Goal: Task Accomplishment & Management: Complete application form

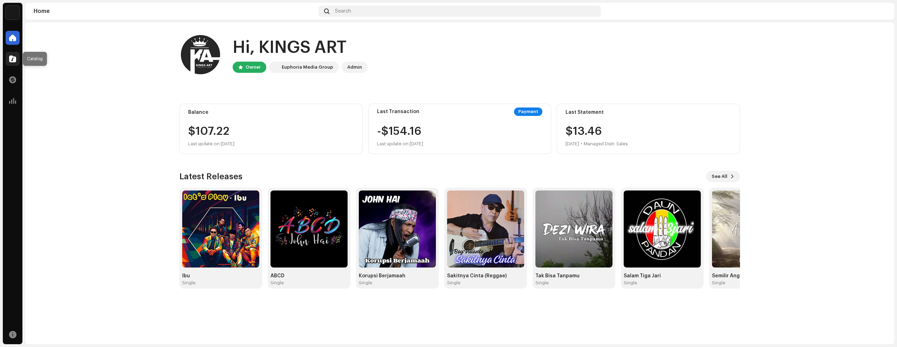
click at [11, 53] on div at bounding box center [13, 59] width 14 height 14
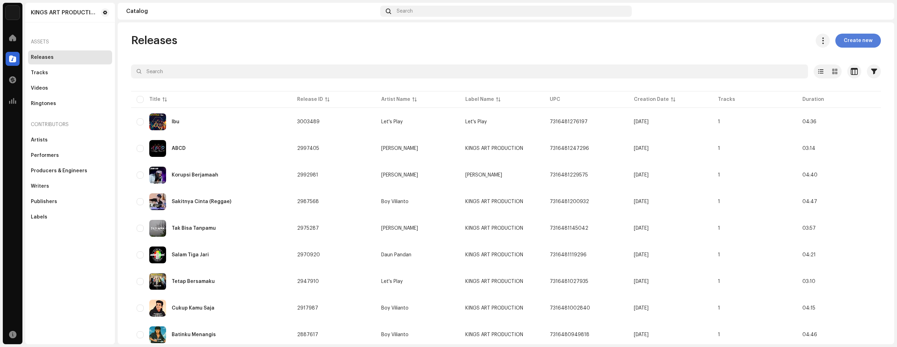
click at [859, 40] on span "Create new" at bounding box center [858, 41] width 29 height 14
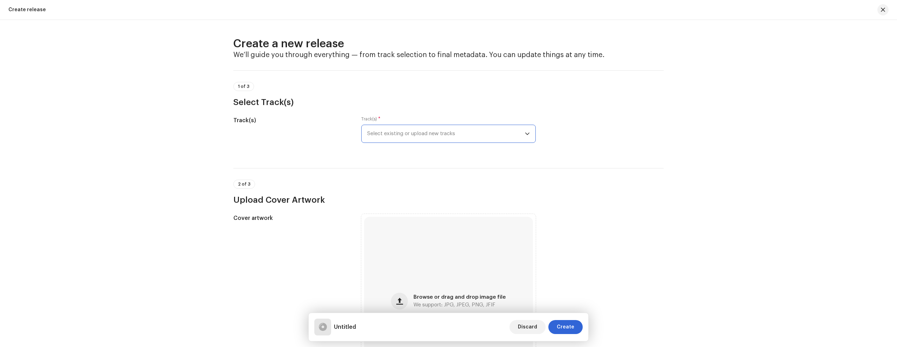
click at [417, 134] on span "Select existing or upload new tracks" at bounding box center [446, 134] width 158 height 18
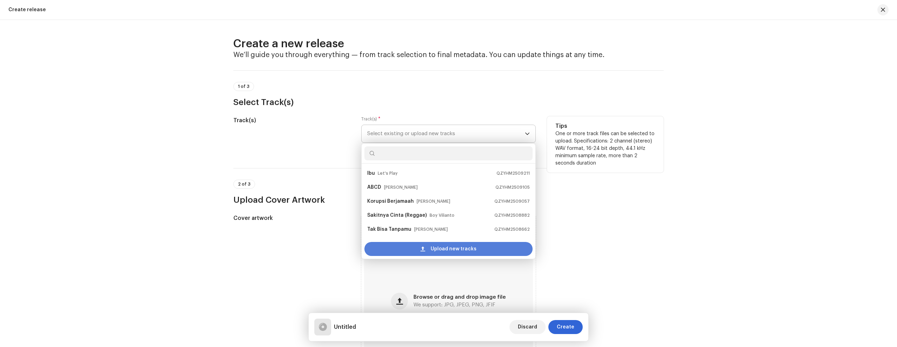
click at [436, 247] on span "Upload new tracks" at bounding box center [454, 249] width 46 height 14
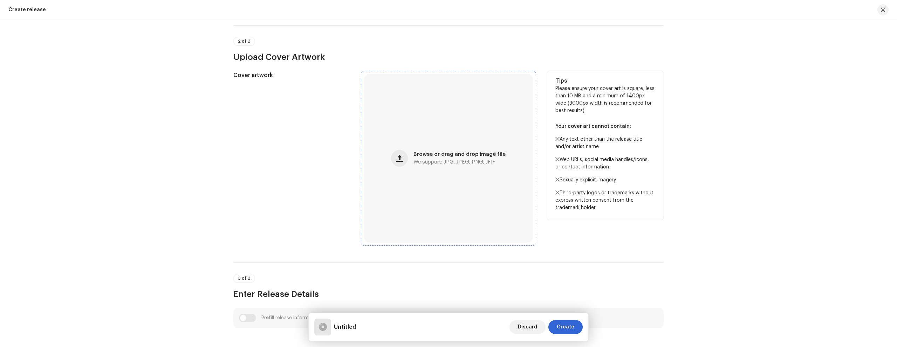
scroll to position [210, 0]
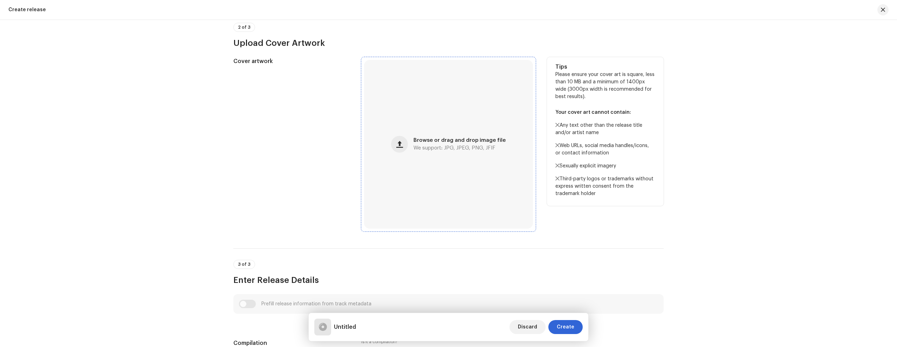
click at [436, 157] on div "Browse or drag and drop image file We support: JPG, JPEG, PNG, JFIF" at bounding box center [448, 144] width 169 height 169
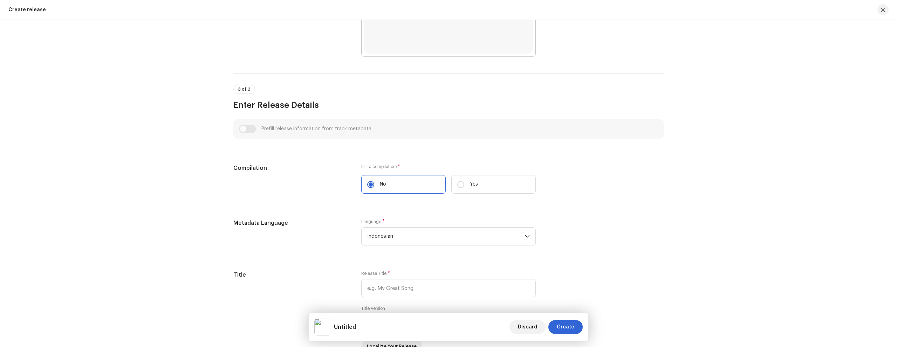
scroll to position [394, 0]
click at [724, 194] on div "Buat rilis baru Kami akan memandu Anda melalui semuanya — mulai dari pemilihan …" at bounding box center [448, 183] width 897 height 327
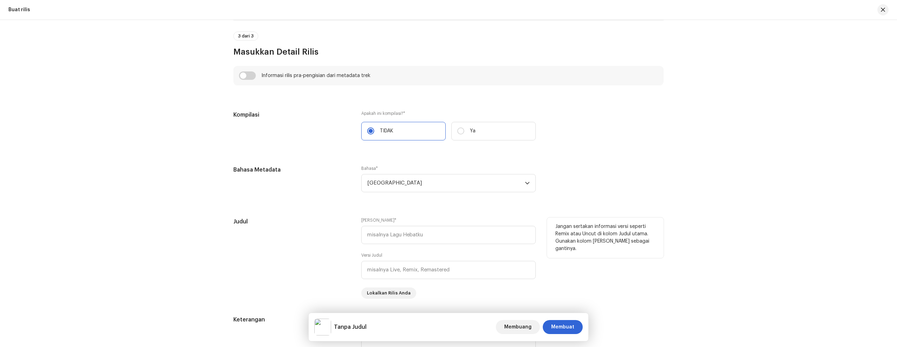
scroll to position [492, 0]
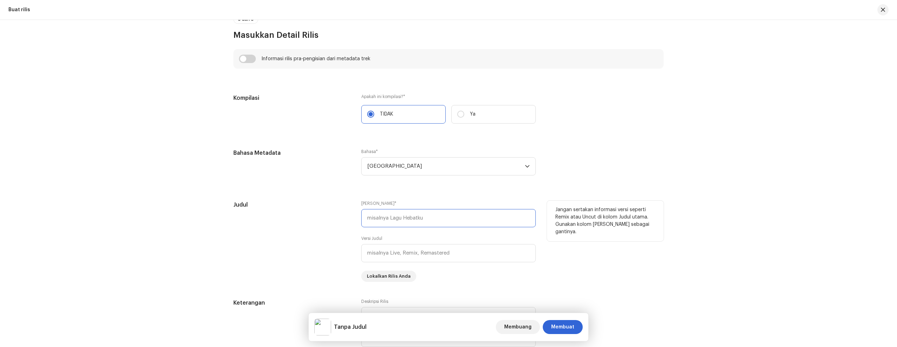
click at [490, 209] on input "text" at bounding box center [448, 218] width 175 height 18
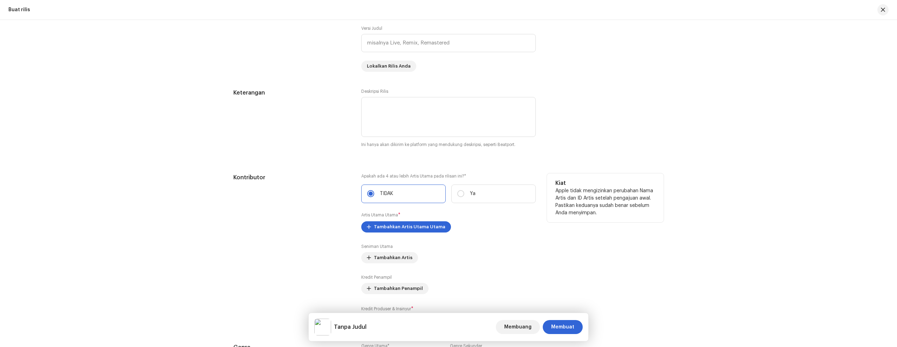
scroll to position [738, 0]
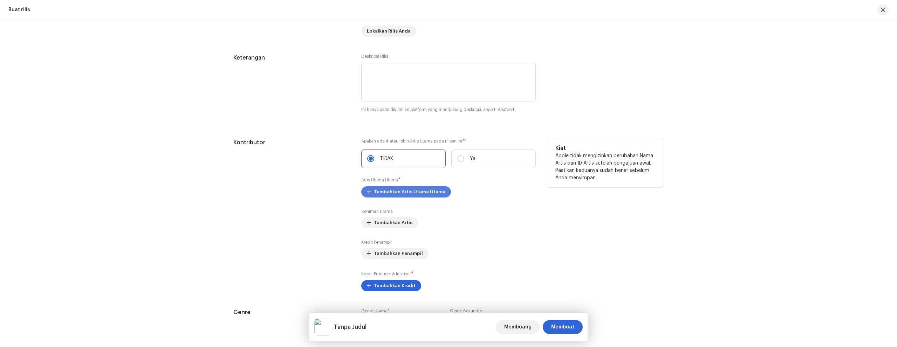
type input "Matilah Duniaku"
click at [385, 192] on font "Tambahkan Artis Utama Utama" at bounding box center [409, 192] width 71 height 5
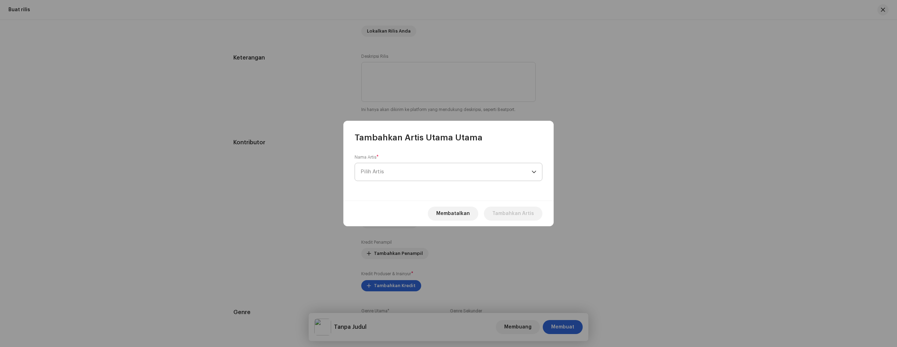
click at [402, 173] on span "Pilih Artis" at bounding box center [446, 172] width 171 height 18
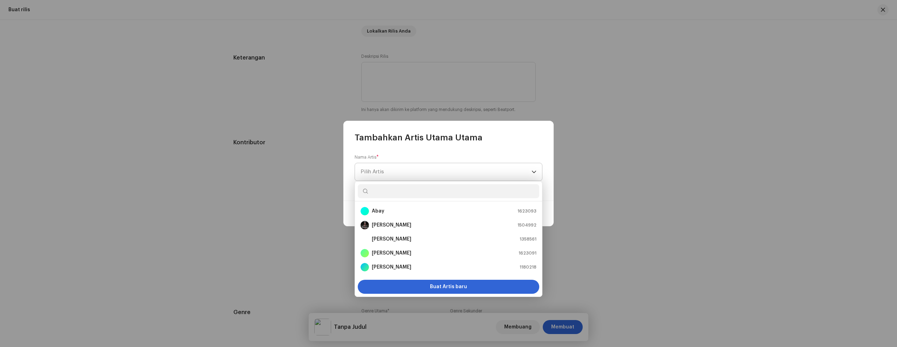
click at [402, 172] on span "Pilih Artis" at bounding box center [446, 172] width 171 height 18
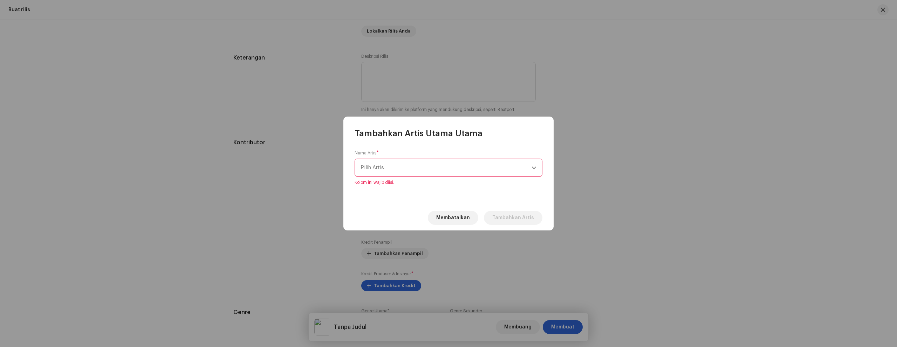
click at [445, 167] on span "Pilih Artis" at bounding box center [446, 168] width 171 height 18
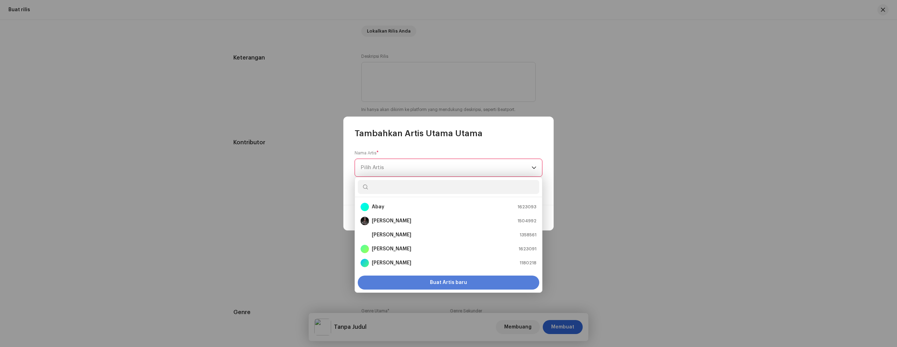
scroll to position [11, 0]
click at [436, 282] on font "Buat Artis baru" at bounding box center [448, 282] width 37 height 5
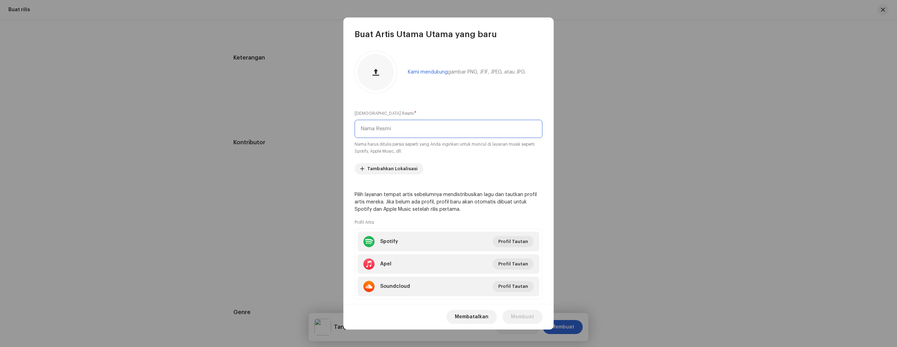
click at [418, 133] on input "text" at bounding box center [449, 129] width 188 height 18
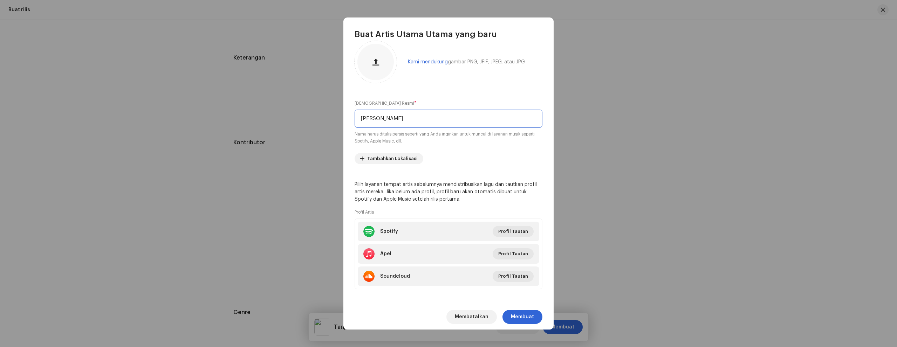
scroll to position [15, 0]
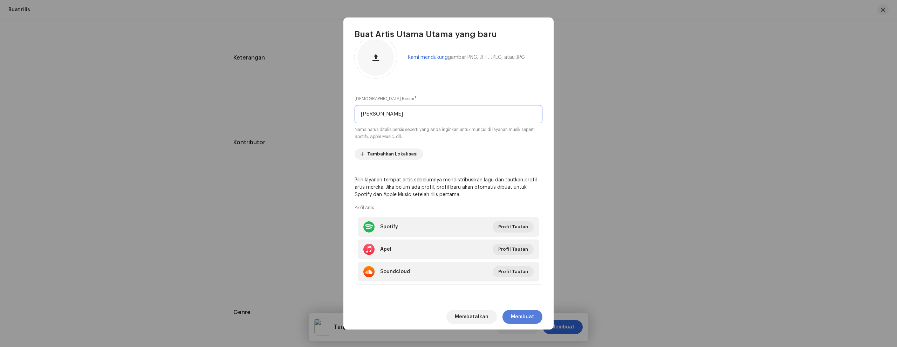
type input "[PERSON_NAME]"
click at [526, 319] on font "Membuat" at bounding box center [522, 317] width 23 height 5
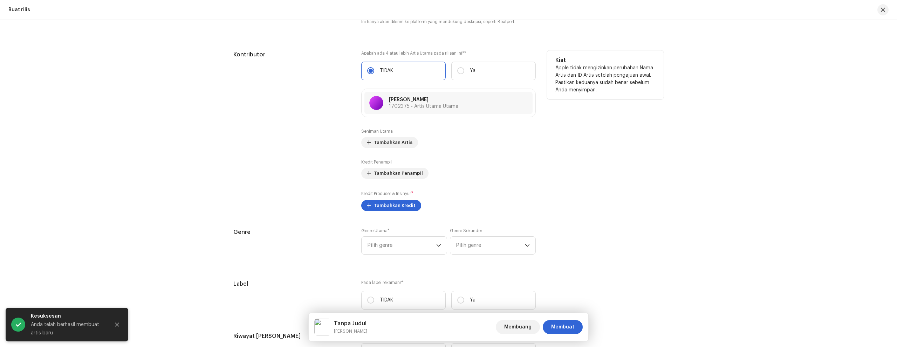
scroll to position [843, 0]
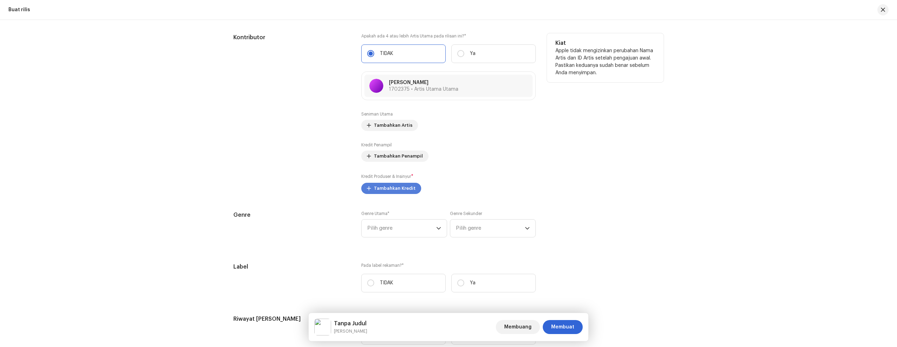
click at [403, 191] on span "Tambahkan Kredit" at bounding box center [395, 189] width 42 height 14
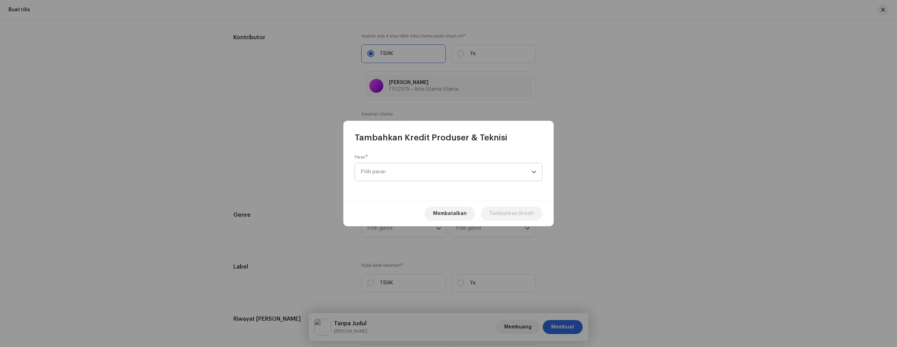
click at [410, 175] on span "Pilih peran" at bounding box center [446, 172] width 171 height 18
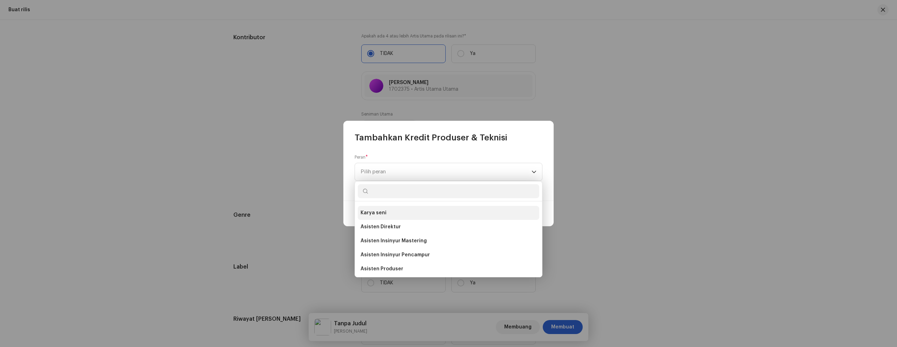
scroll to position [0, 0]
click at [406, 226] on li "Karya seni" at bounding box center [449, 225] width 182 height 14
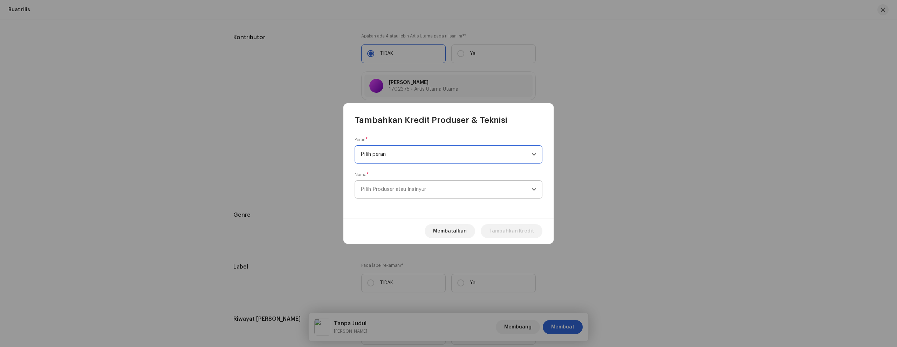
click at [417, 186] on span "Pilih Produser atau Insinyur" at bounding box center [446, 190] width 171 height 18
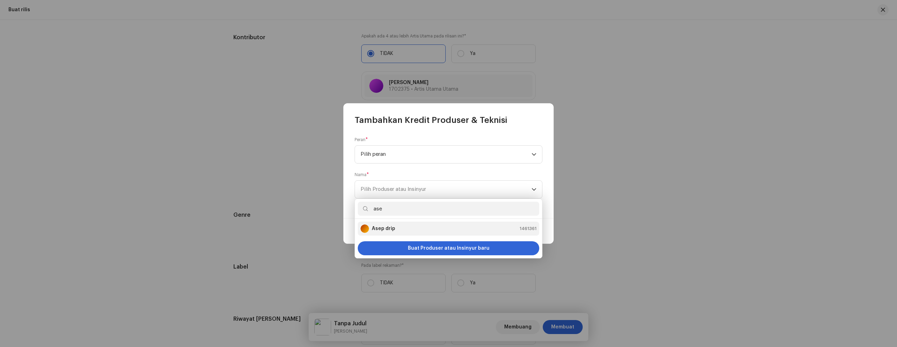
type input "ase"
click at [422, 228] on div "Asep drip 1461361" at bounding box center [449, 229] width 176 height 8
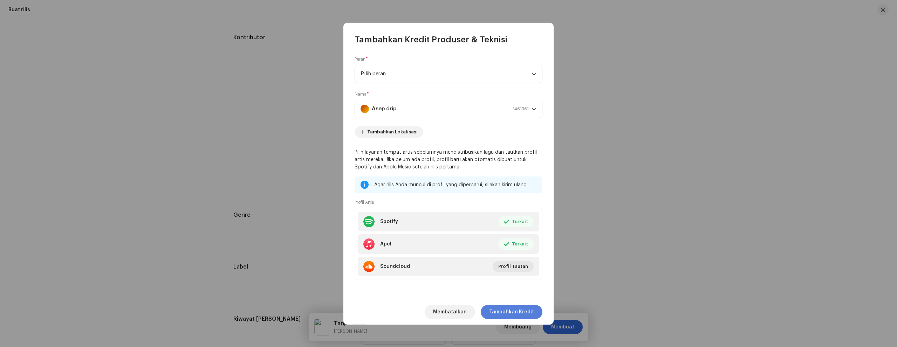
click at [512, 313] on font "Tambahkan Kredit" at bounding box center [511, 312] width 45 height 5
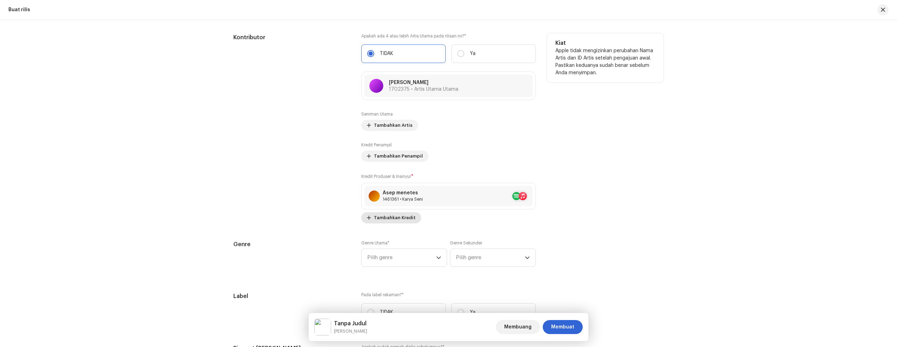
click at [409, 222] on span "Tambahkan Kredit" at bounding box center [395, 218] width 42 height 14
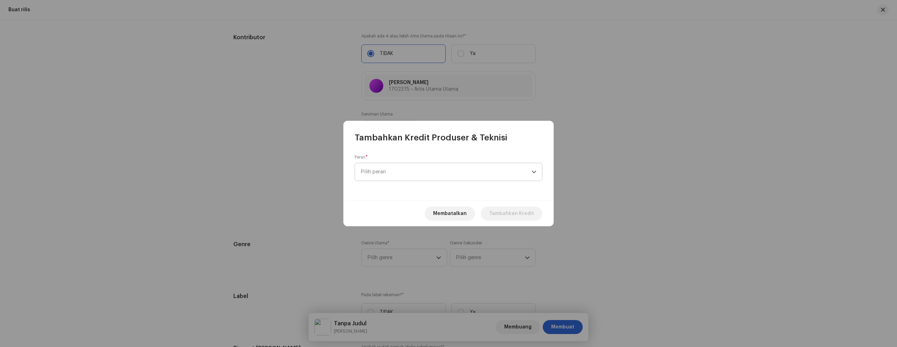
click at [505, 170] on span "Pilih peran" at bounding box center [446, 172] width 171 height 18
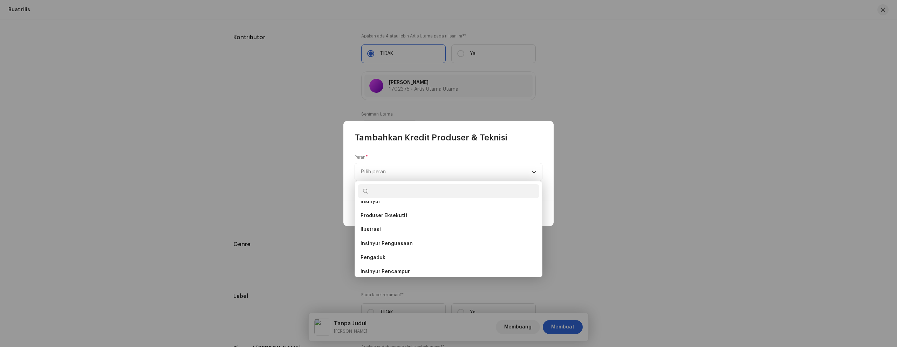
scroll to position [175, 0]
click at [402, 264] on li "Insinyur Pencampur" at bounding box center [449, 260] width 182 height 14
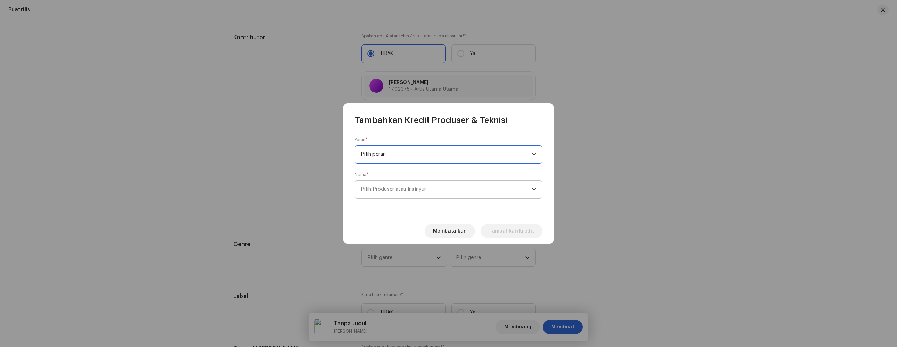
click at [430, 188] on span "Pilih Produser atau Insinyur" at bounding box center [446, 190] width 171 height 18
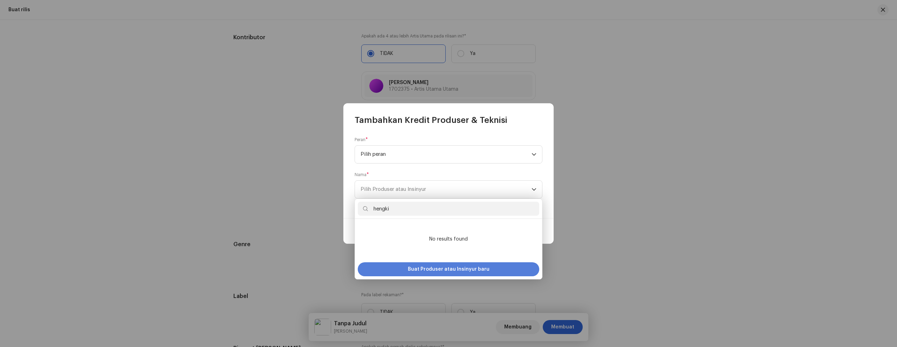
type input "hengki"
click at [431, 267] on span "Buat Produser atau Insinyur baru" at bounding box center [449, 270] width 82 height 14
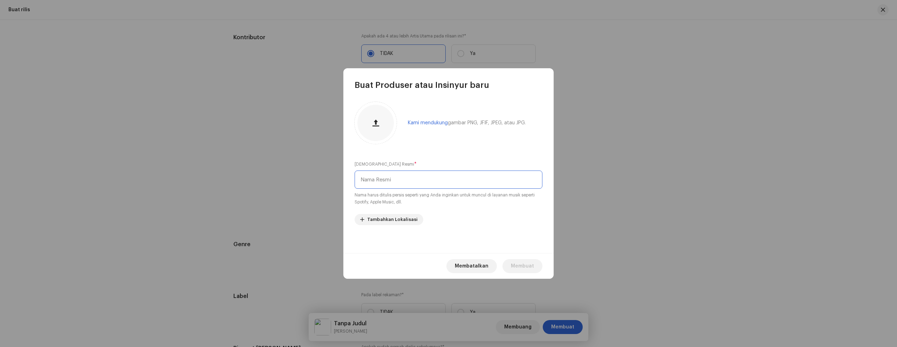
click at [469, 182] on input "text" at bounding box center [449, 180] width 188 height 18
type input "Hengki"
click at [537, 269] on button "Membuat" at bounding box center [523, 266] width 40 height 14
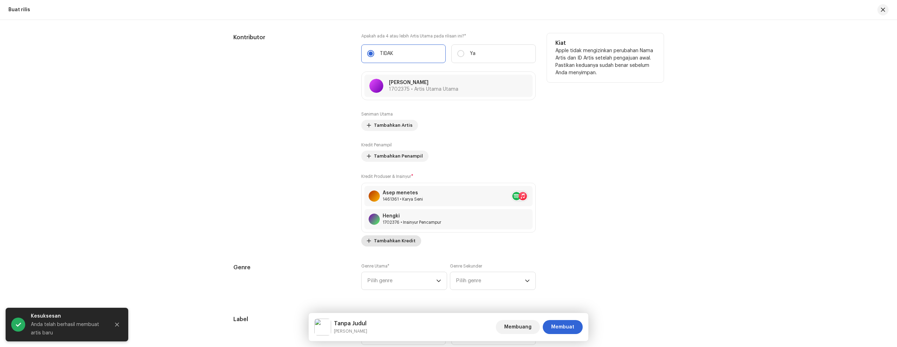
click at [402, 241] on font "Tambahkan Kredit" at bounding box center [395, 241] width 42 height 5
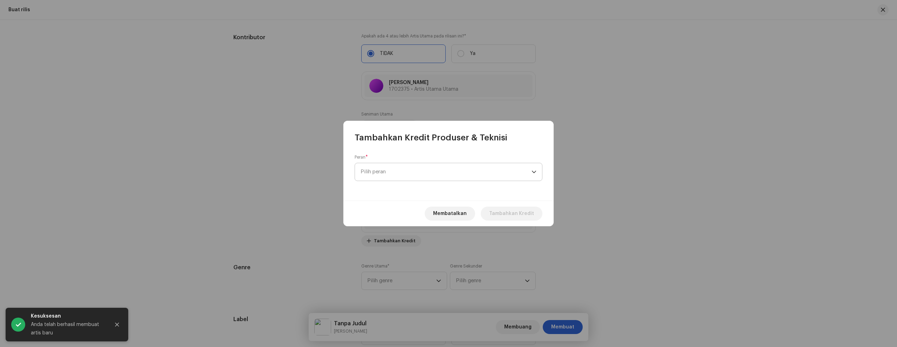
click at [431, 179] on span "Pilih peran" at bounding box center [446, 172] width 171 height 18
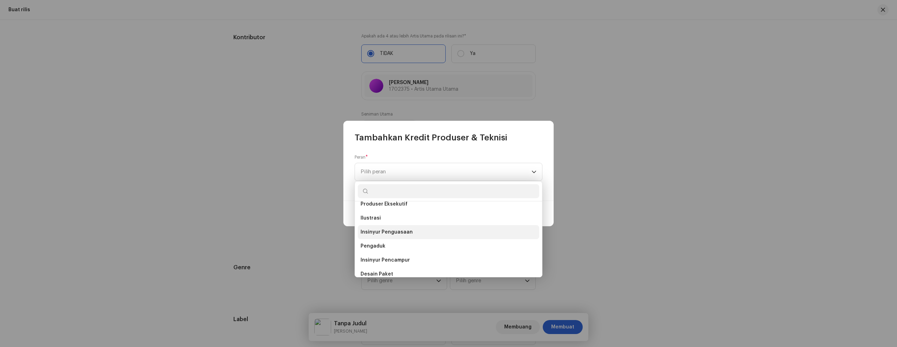
click at [425, 232] on li "Insinyur Penguasaan" at bounding box center [449, 232] width 182 height 14
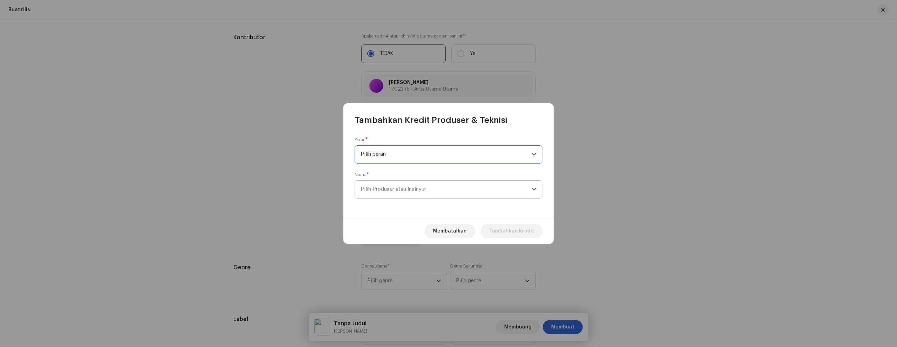
click at [425, 191] on font "Pilih Produser atau Insinyur" at bounding box center [394, 189] width 66 height 5
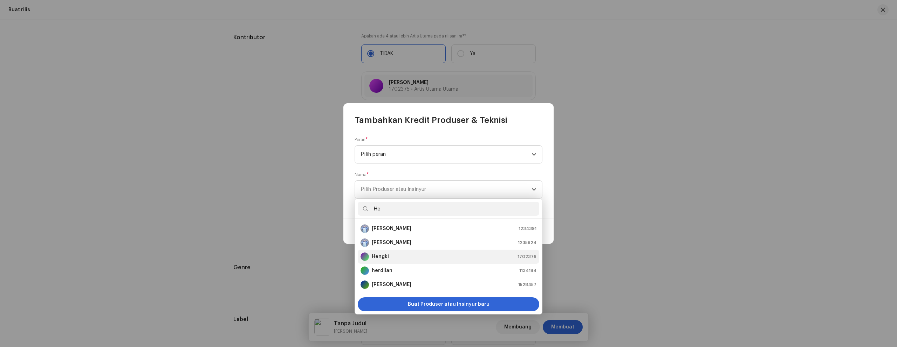
type input "He"
click at [398, 254] on div "Hengki 1702376" at bounding box center [449, 257] width 176 height 8
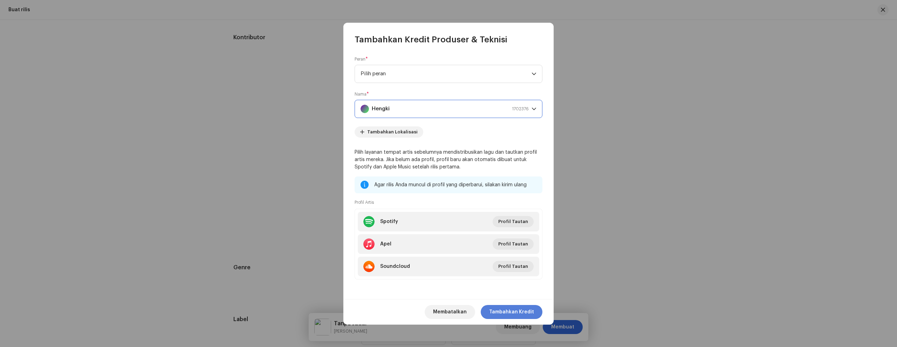
click at [511, 311] on font "Tambahkan Kredit" at bounding box center [511, 312] width 45 height 5
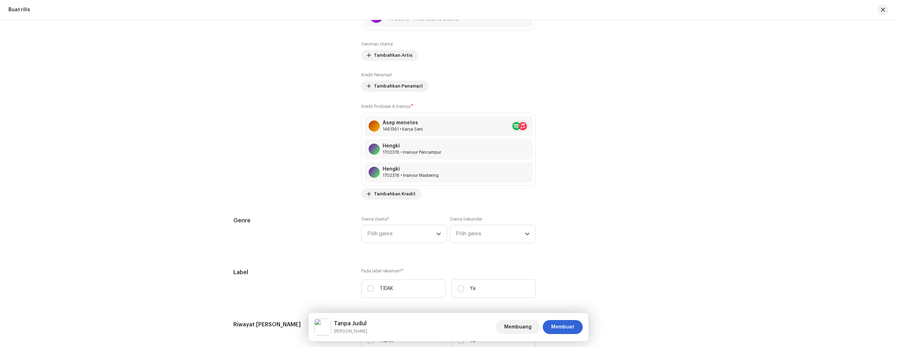
scroll to position [948, 0]
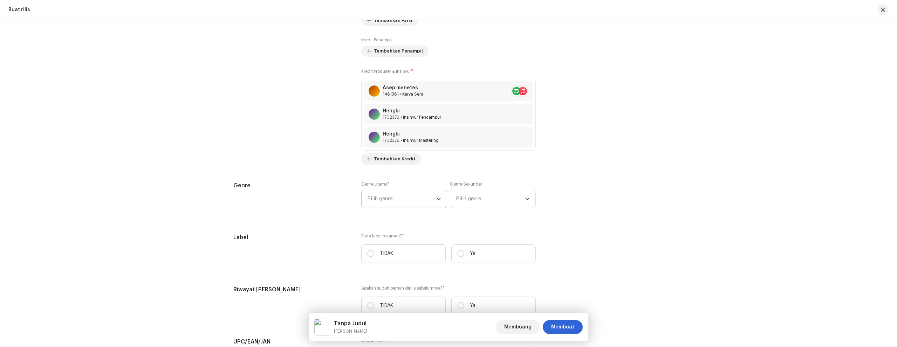
click at [403, 201] on span "Pilih genre" at bounding box center [401, 199] width 69 height 18
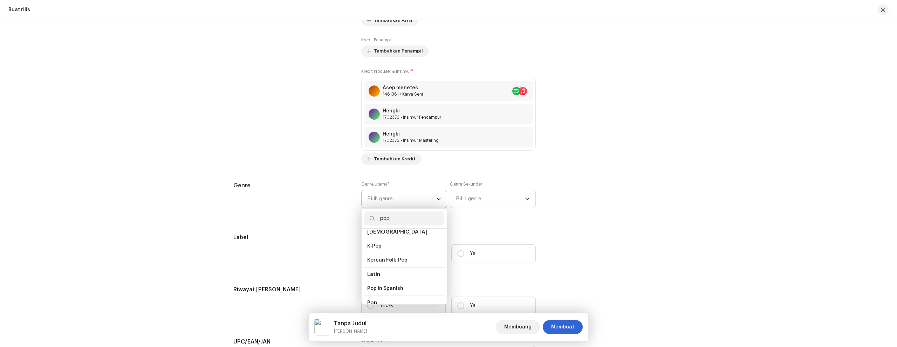
scroll to position [210, 0]
type input "pop"
click at [386, 296] on li "Pop" at bounding box center [404, 303] width 80 height 14
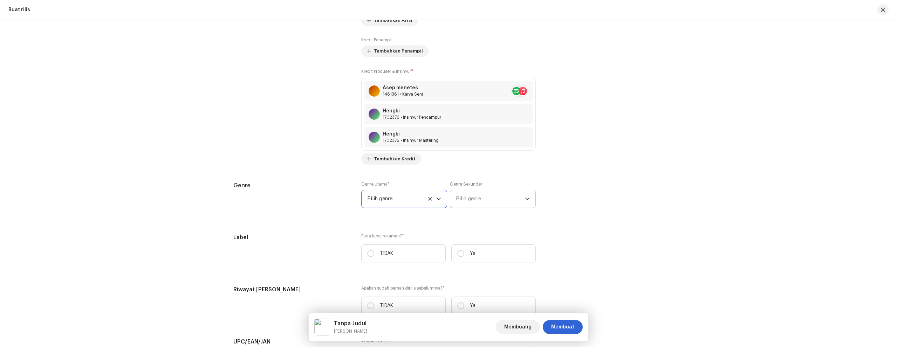
click at [487, 199] on span "Pilih genre" at bounding box center [490, 199] width 69 height 18
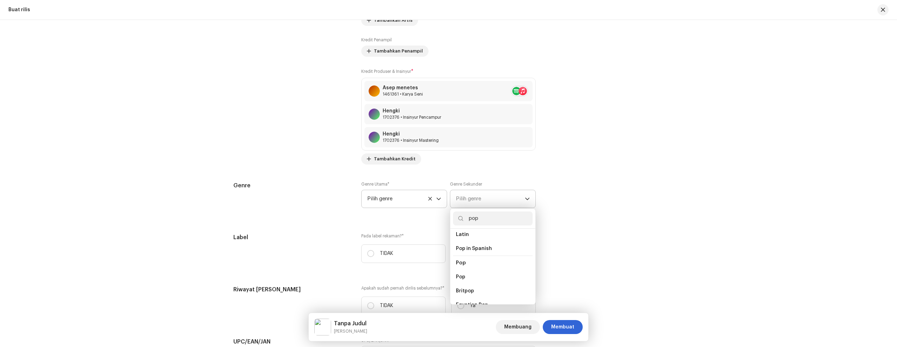
scroll to position [245, 0]
type input "pop"
click at [476, 261] on li "Pop" at bounding box center [493, 268] width 80 height 14
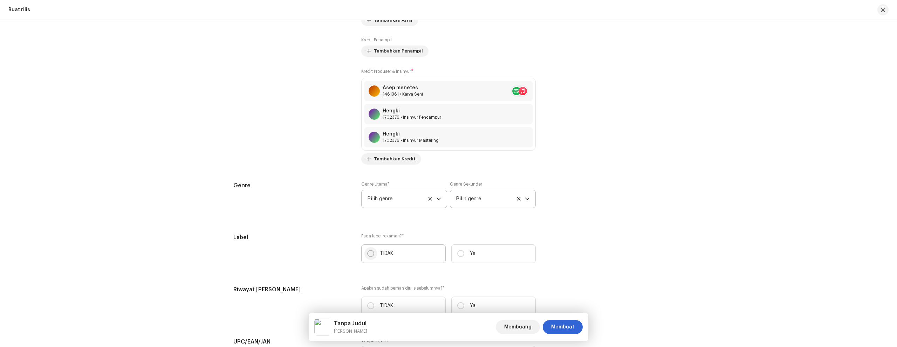
click at [372, 253] on input "TIDAK" at bounding box center [370, 253] width 7 height 7
radio input "true"
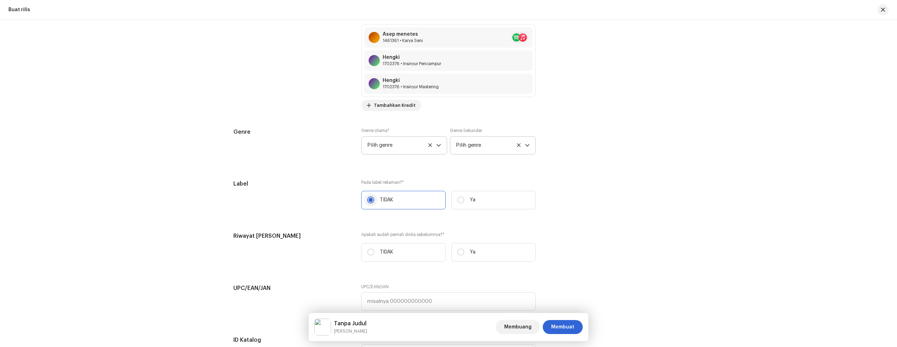
scroll to position [1018, 0]
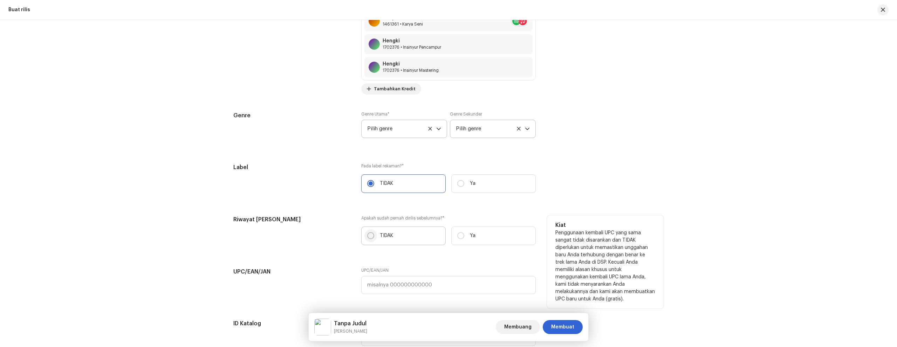
click at [371, 235] on input "TIDAK" at bounding box center [370, 235] width 7 height 7
radio input "true"
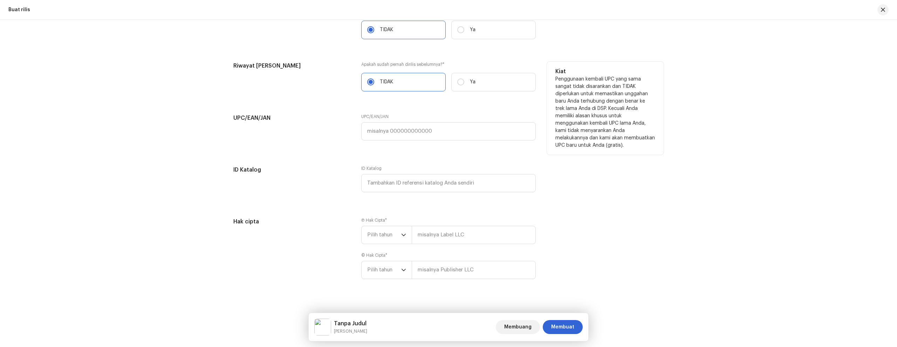
scroll to position [1180, 0]
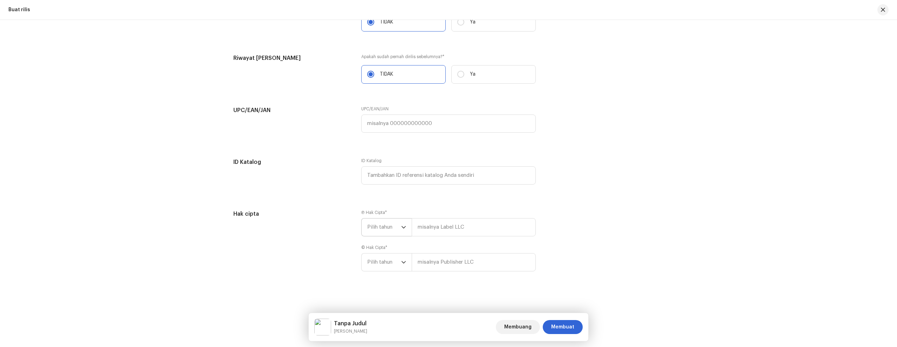
click at [401, 226] on icon "pemicu tarik-turun" at bounding box center [403, 227] width 5 height 5
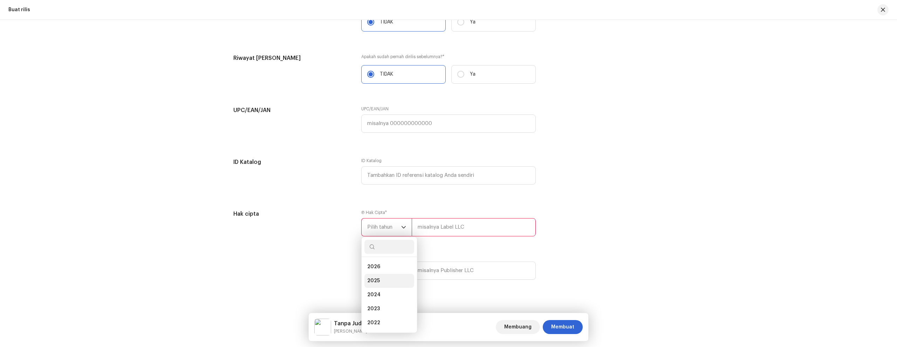
click at [385, 275] on li "2025" at bounding box center [389, 281] width 50 height 14
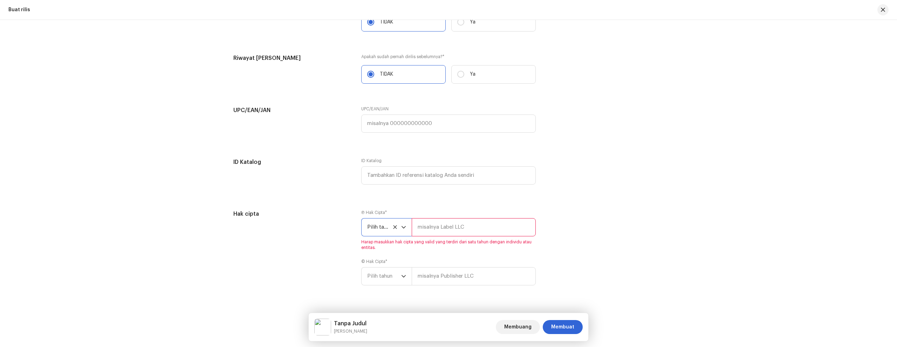
click at [432, 228] on input "text" at bounding box center [474, 227] width 124 height 18
type input "KINGS ART PRODUCTION"
click at [401, 261] on icon "pemicu tarik-turun" at bounding box center [403, 262] width 5 height 5
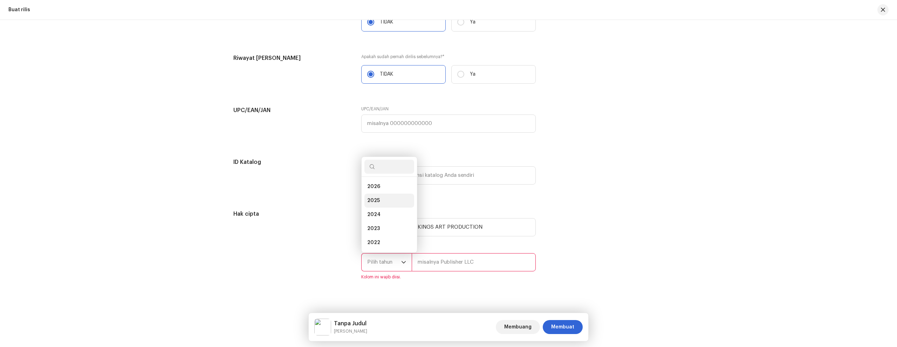
click at [383, 200] on li "2025" at bounding box center [389, 201] width 50 height 14
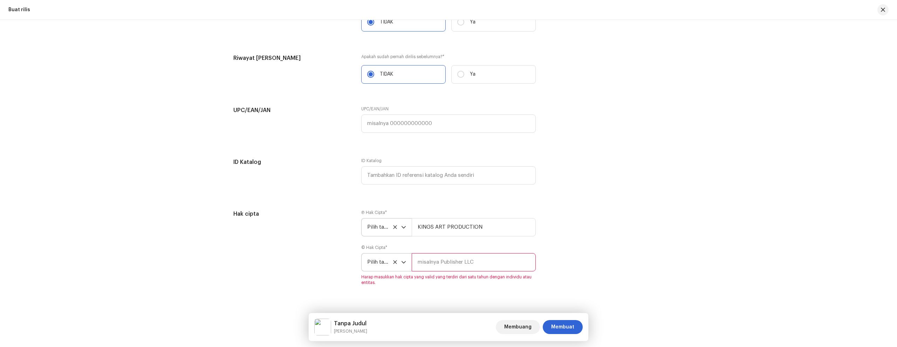
click at [458, 265] on input "text" at bounding box center [474, 262] width 124 height 18
type input "KINGS ART PRODUCTION"
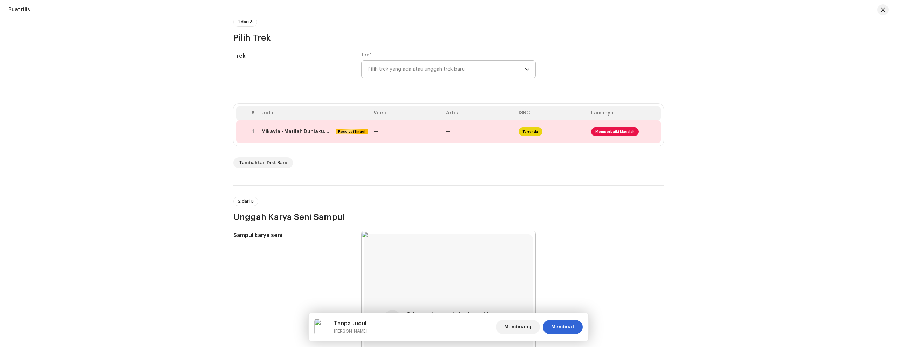
scroll to position [58, 0]
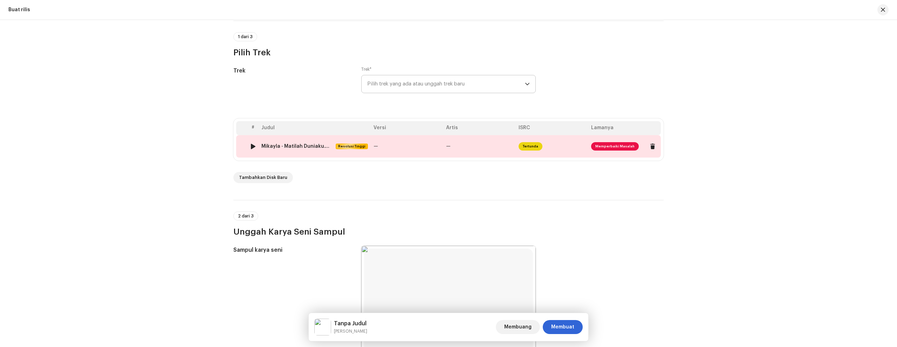
click at [619, 145] on font "Memperbaiki Masalah" at bounding box center [614, 147] width 39 height 4
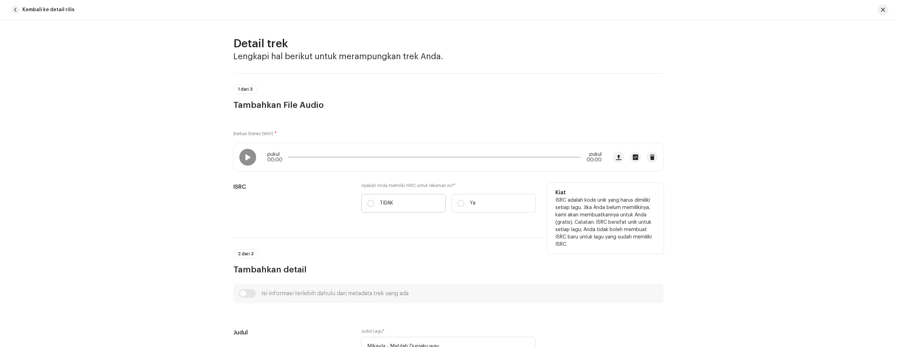
click at [374, 203] on label "TIDAK" at bounding box center [403, 203] width 84 height 19
click at [374, 203] on input "TIDAK" at bounding box center [370, 203] width 7 height 7
radio input "true"
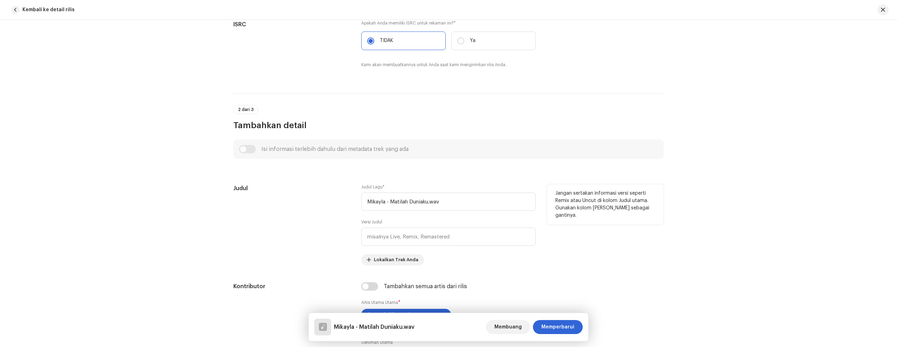
scroll to position [210, 0]
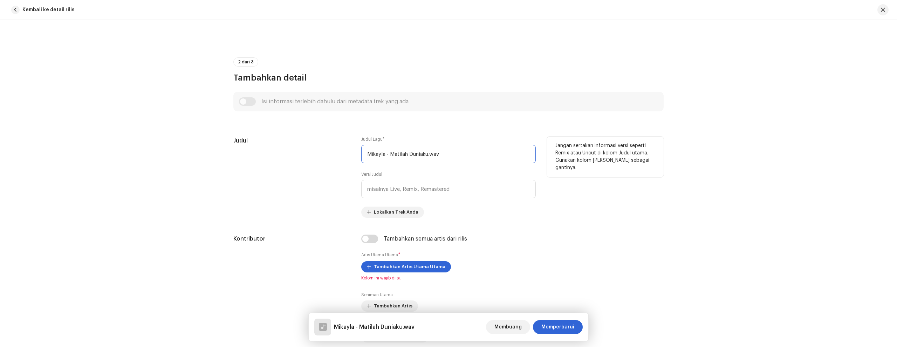
click at [389, 154] on input "Mikayla - Matilah Duniaku.wav" at bounding box center [448, 154] width 175 height 18
click at [423, 151] on input "Matilah Duniaku.wav" at bounding box center [448, 154] width 175 height 18
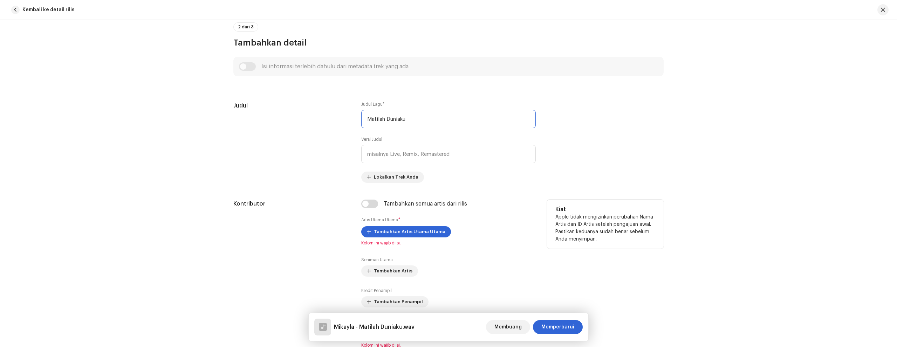
scroll to position [280, 0]
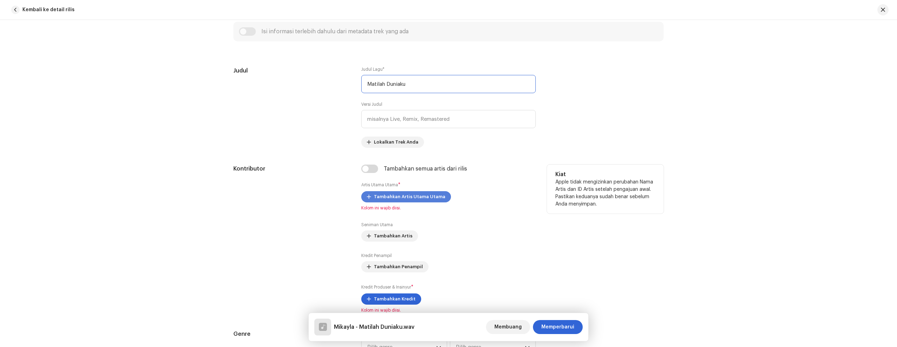
type input "Matilah Duniaku"
click at [411, 193] on span "Tambahkan Artis Utama Utama" at bounding box center [409, 197] width 71 height 14
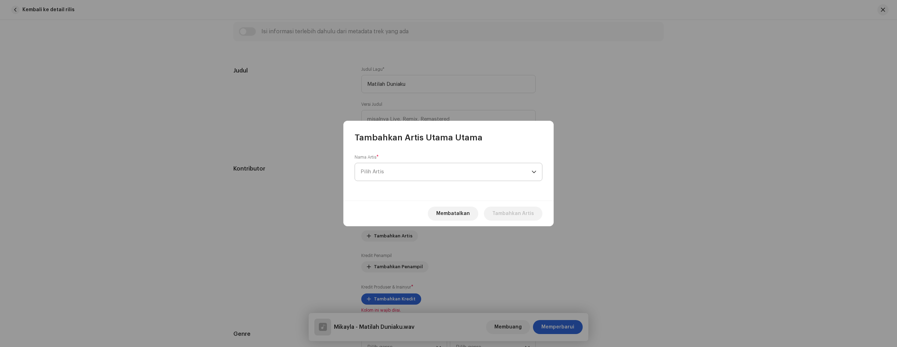
click at [416, 168] on span "Pilih Artis" at bounding box center [446, 172] width 171 height 18
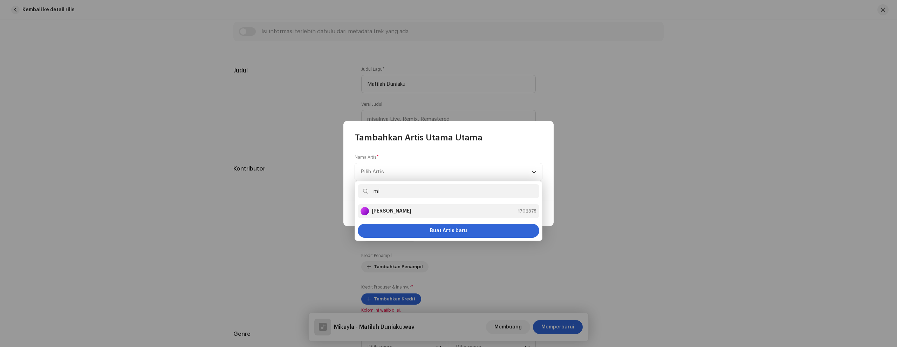
type input "mi"
click at [427, 209] on div "[PERSON_NAME] 1702375" at bounding box center [449, 211] width 176 height 8
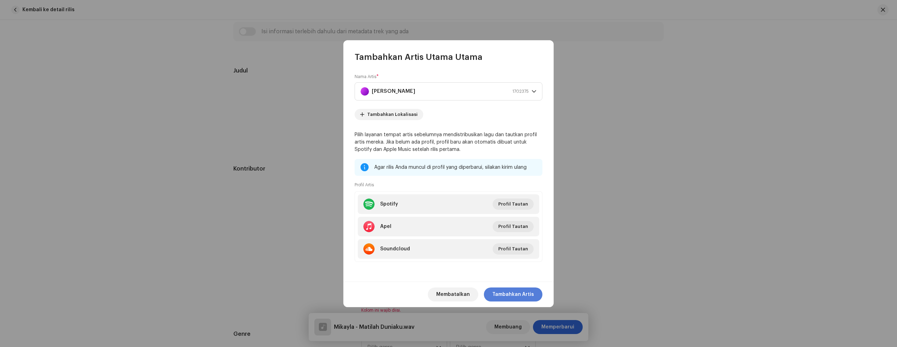
click at [522, 293] on font "Tambahkan Artis" at bounding box center [513, 294] width 42 height 5
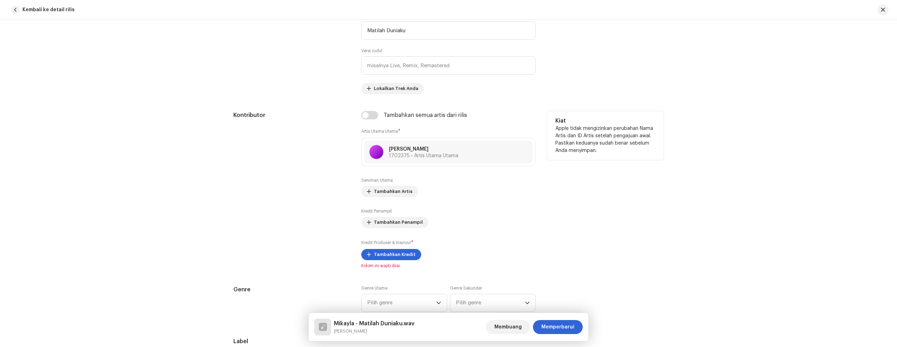
scroll to position [350, 0]
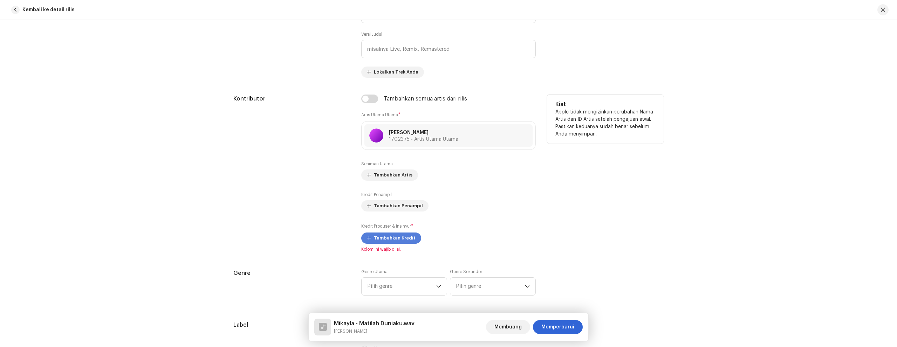
click at [409, 238] on font "Tambahkan Kredit" at bounding box center [395, 238] width 42 height 5
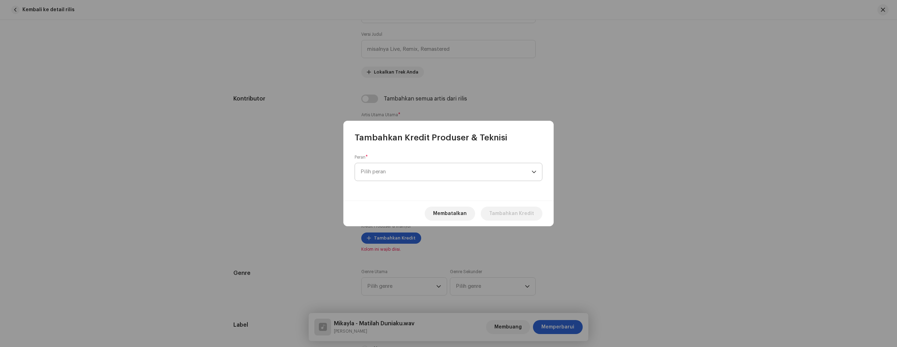
click at [389, 175] on span "Pilih peran" at bounding box center [446, 172] width 171 height 18
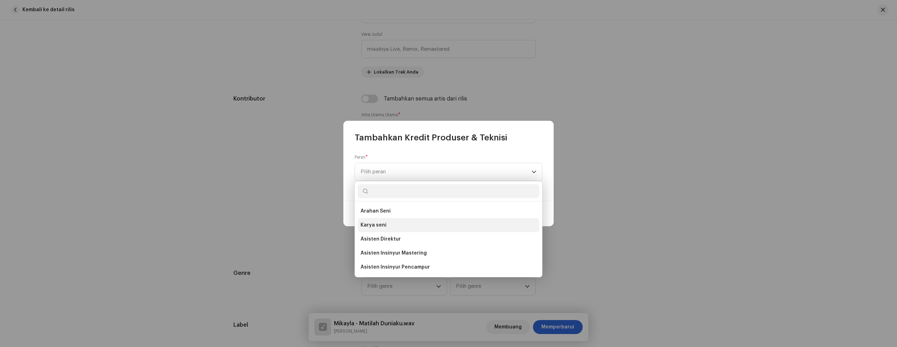
click at [390, 224] on li "Karya seni" at bounding box center [449, 225] width 182 height 14
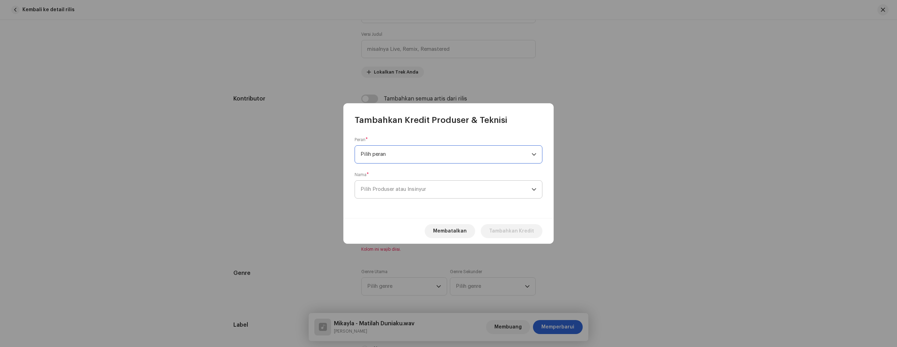
click at [393, 189] on font "Pilih Produser atau Insinyur" at bounding box center [394, 189] width 66 height 5
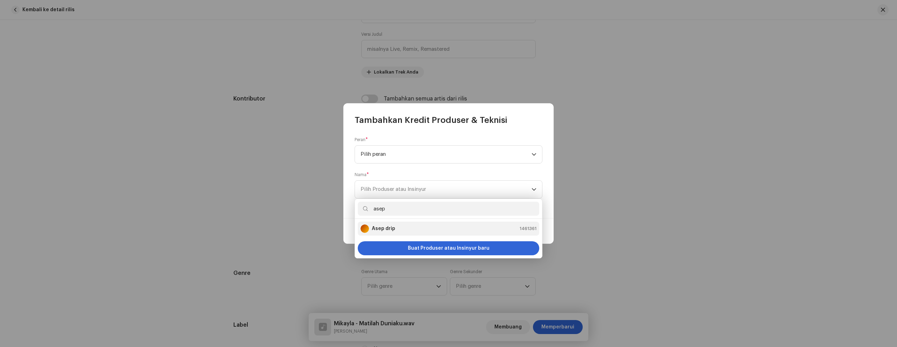
type input "asep"
click at [415, 224] on li "Asep drip 1461361" at bounding box center [449, 229] width 182 height 14
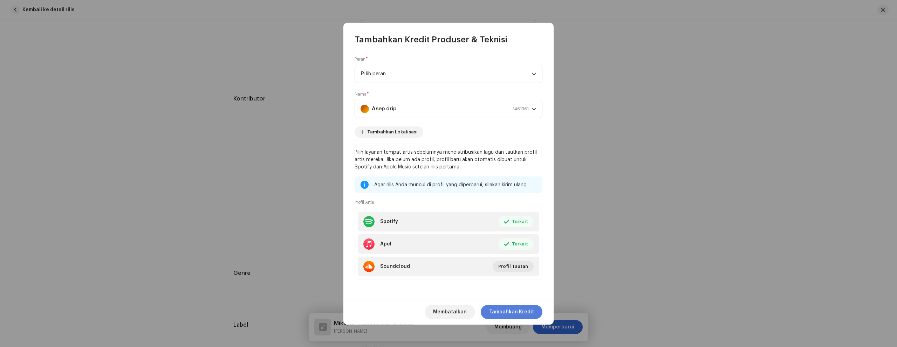
click at [518, 313] on font "Tambahkan Kredit" at bounding box center [511, 312] width 45 height 5
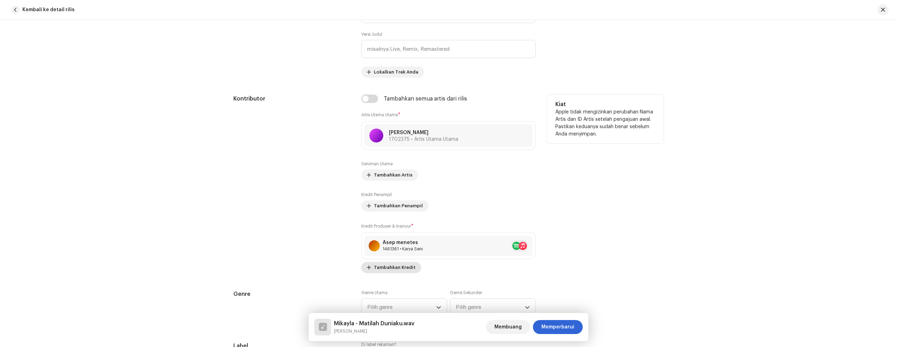
click at [396, 268] on font "Tambahkan Kredit" at bounding box center [395, 267] width 42 height 5
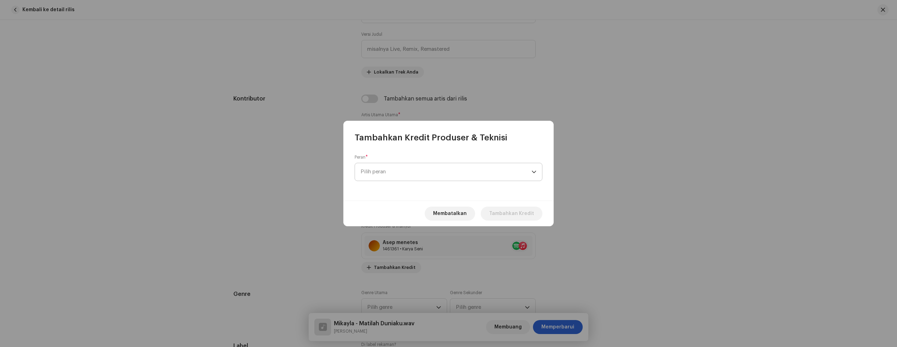
click at [426, 171] on span "Pilih peran" at bounding box center [446, 172] width 171 height 18
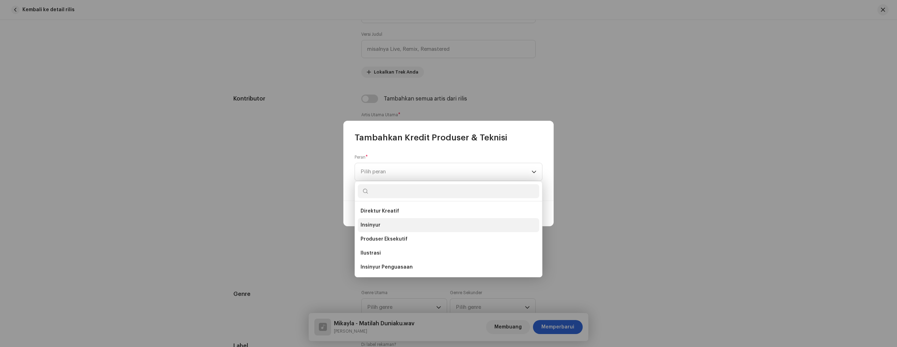
scroll to position [175, 0]
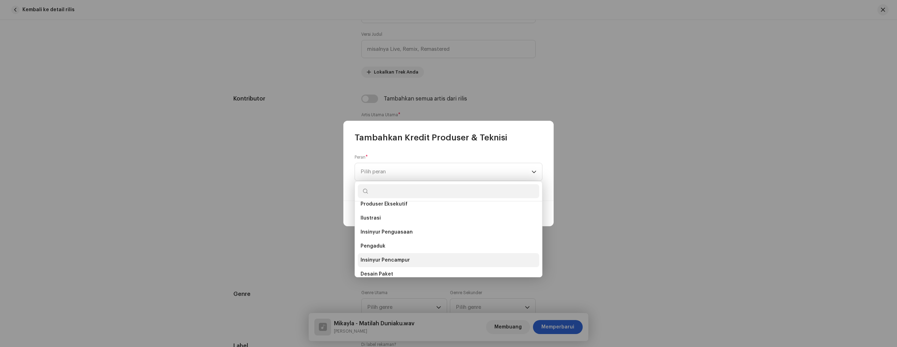
click at [409, 259] on li "Insinyur Pencampur" at bounding box center [449, 260] width 182 height 14
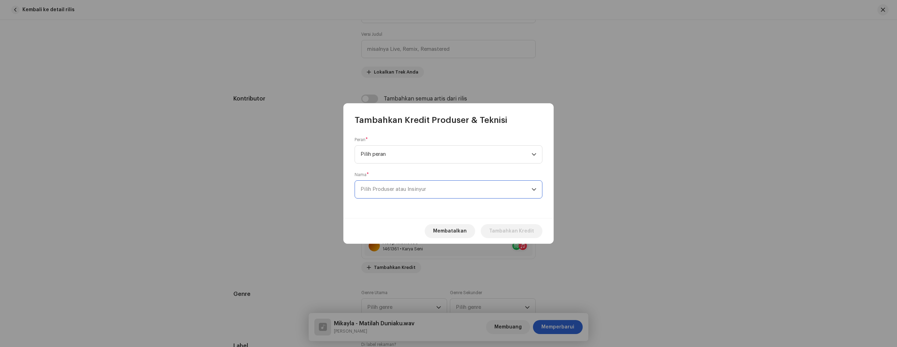
click at [412, 190] on font "Pilih Produser atau Insinyur" at bounding box center [394, 189] width 66 height 5
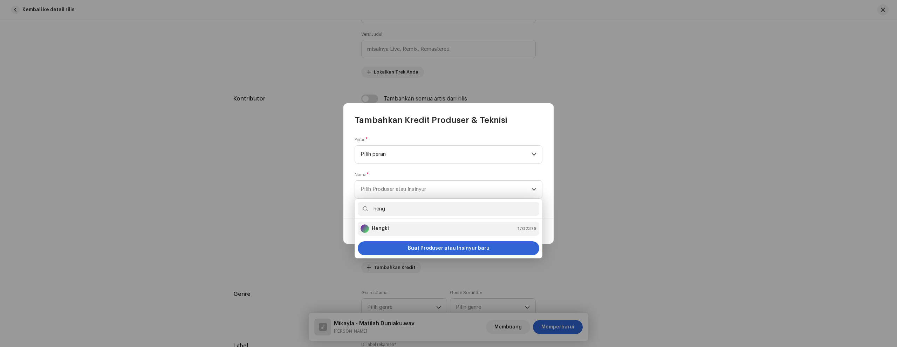
type input "heng"
click at [405, 227] on div "Hengki 1702376" at bounding box center [449, 229] width 176 height 8
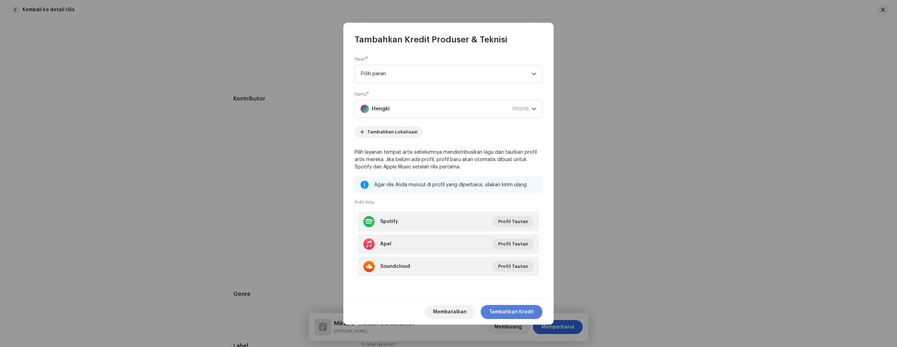
click at [518, 313] on font "Tambahkan Kredit" at bounding box center [511, 312] width 45 height 5
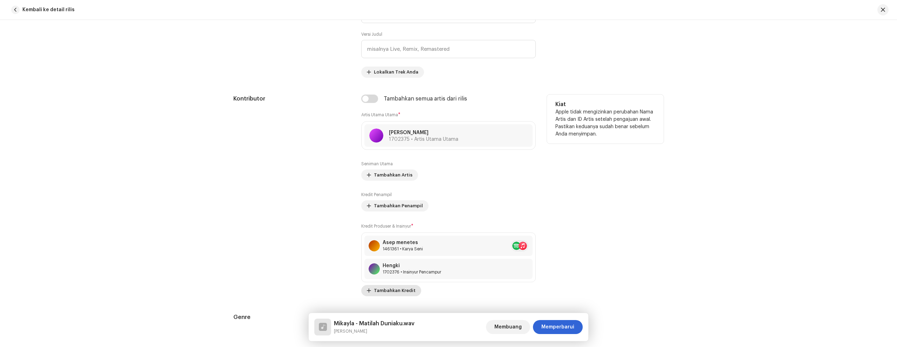
click at [400, 290] on font "Tambahkan Kredit" at bounding box center [395, 290] width 42 height 5
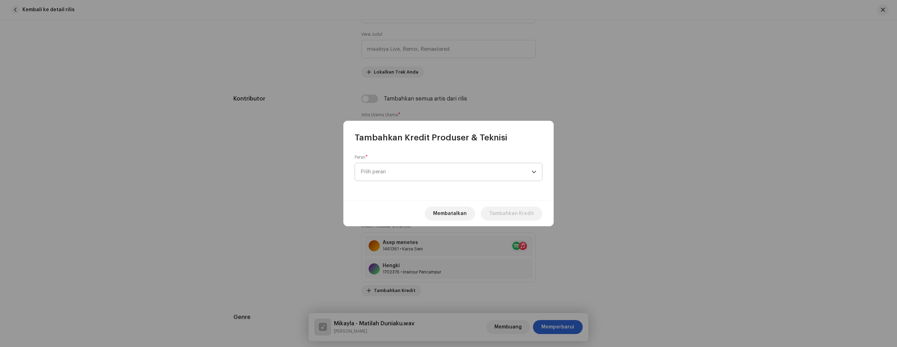
click at [444, 175] on span "Pilih peran" at bounding box center [446, 172] width 171 height 18
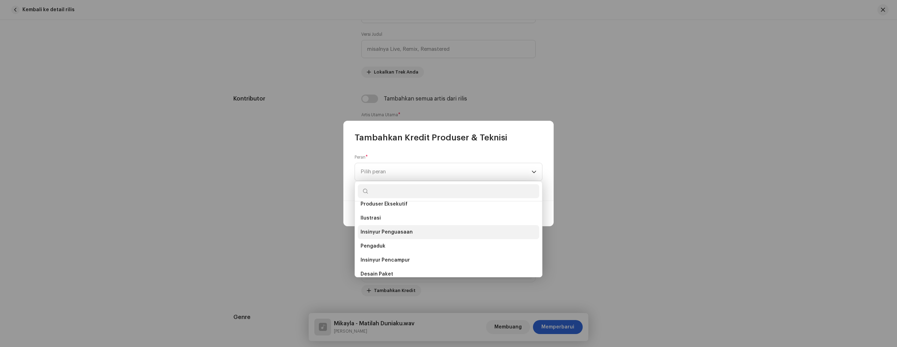
click at [416, 234] on li "Insinyur Penguasaan" at bounding box center [449, 232] width 182 height 14
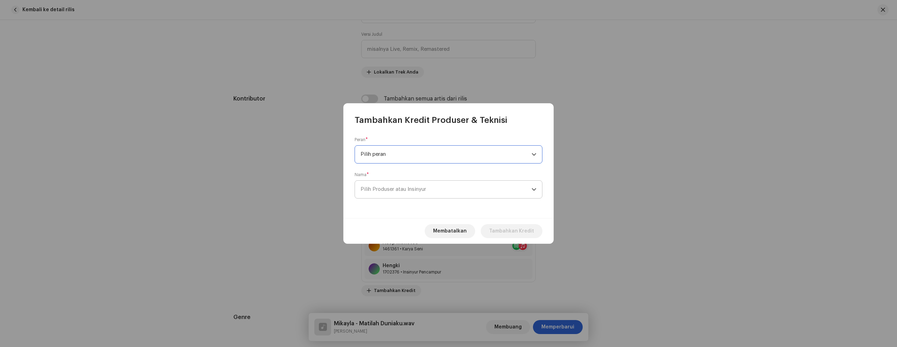
click at [424, 185] on span "Pilih Produser atau Insinyur" at bounding box center [446, 190] width 171 height 18
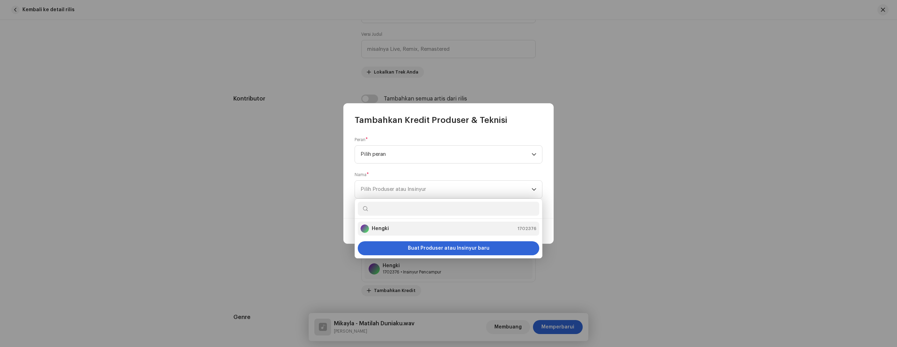
click at [422, 226] on div "Hengki 1702376" at bounding box center [449, 229] width 176 height 8
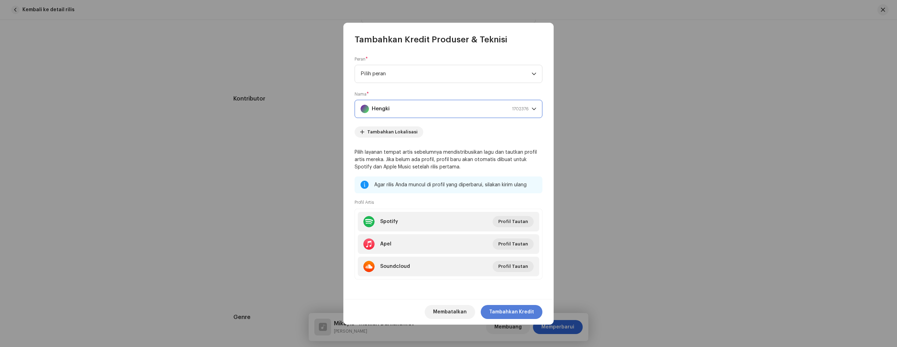
click at [519, 312] on font "Tambahkan Kredit" at bounding box center [511, 312] width 45 height 5
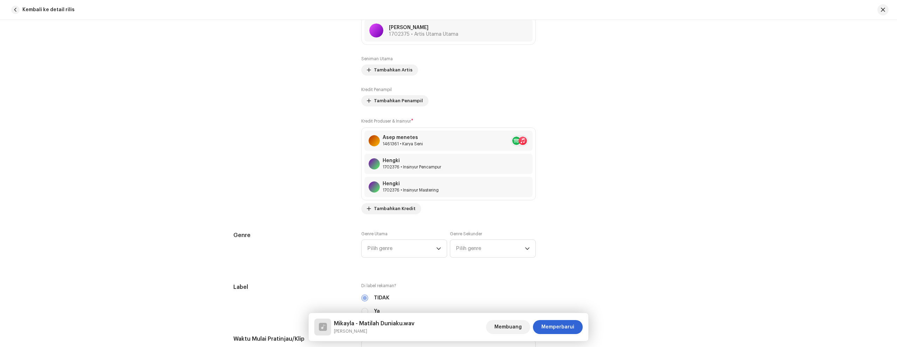
scroll to position [526, 0]
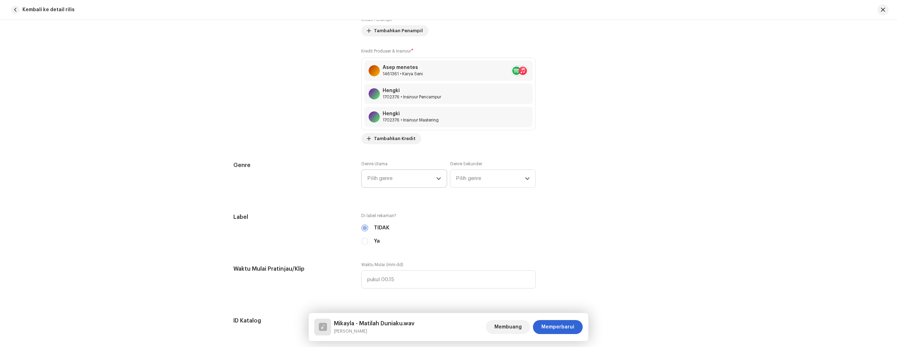
click at [402, 178] on span "Pilih genre" at bounding box center [401, 179] width 69 height 18
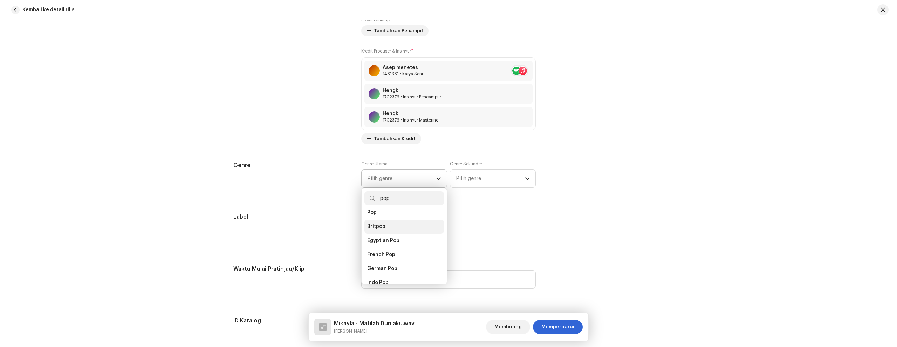
scroll to position [245, 0]
type input "pop"
click at [398, 245] on li "Pop" at bounding box center [404, 248] width 80 height 14
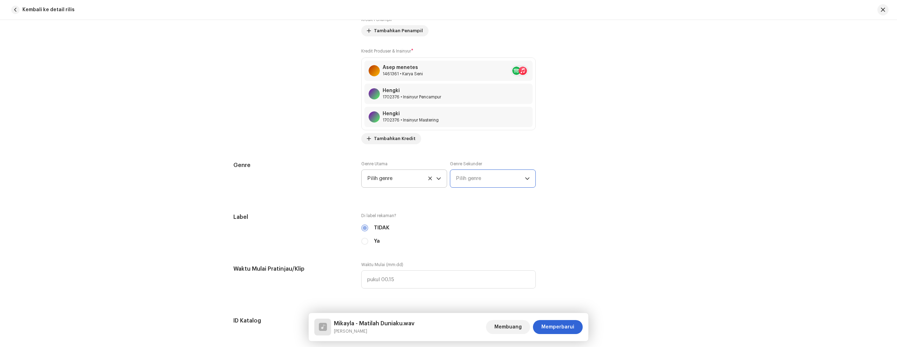
click at [466, 180] on font "Pilih genre" at bounding box center [468, 178] width 25 height 5
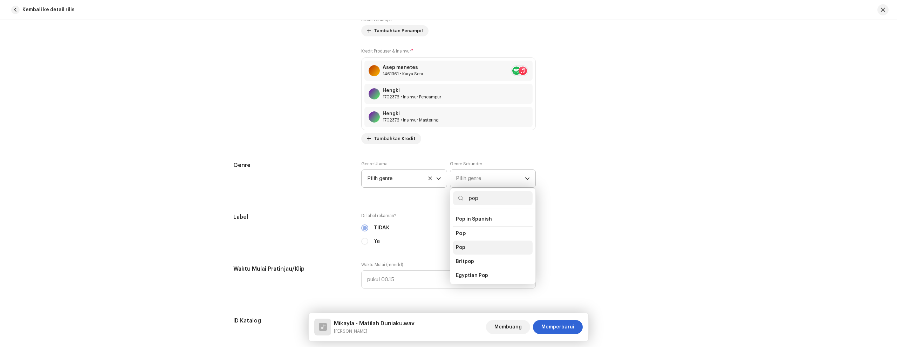
type input "pop"
click at [486, 243] on li "Pop" at bounding box center [493, 248] width 80 height 14
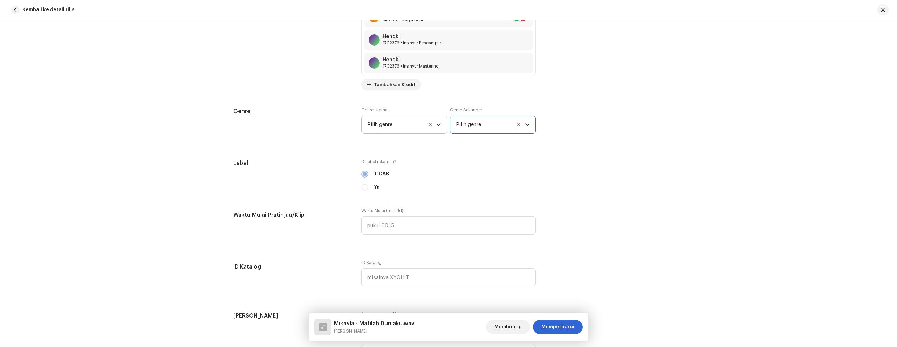
scroll to position [596, 0]
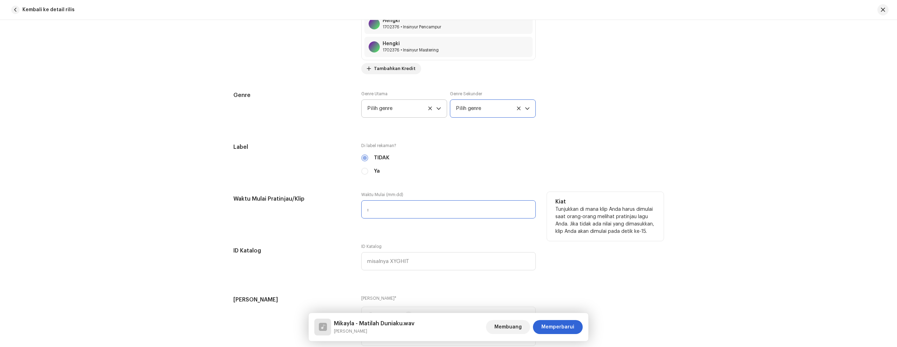
click at [445, 212] on input ":" at bounding box center [448, 209] width 175 height 18
type input "02:53"
click at [445, 212] on input "02:53" at bounding box center [448, 209] width 175 height 18
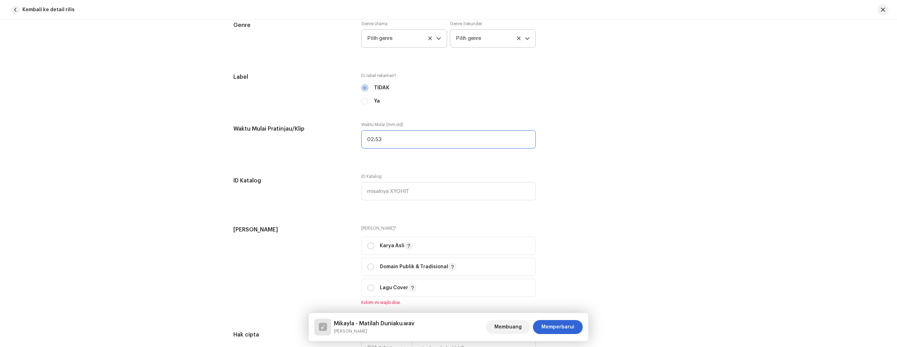
scroll to position [701, 0]
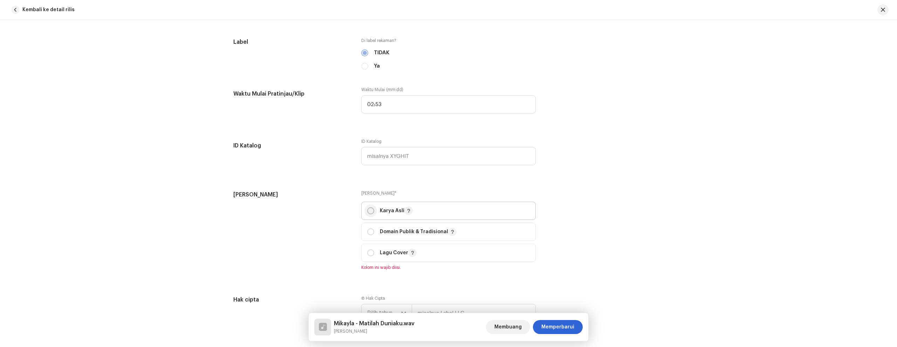
click at [372, 209] on input "radio" at bounding box center [370, 210] width 7 height 7
radio input "true"
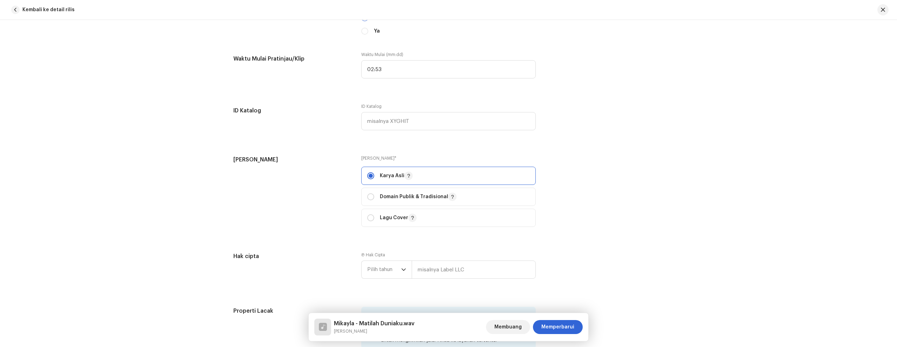
scroll to position [771, 0]
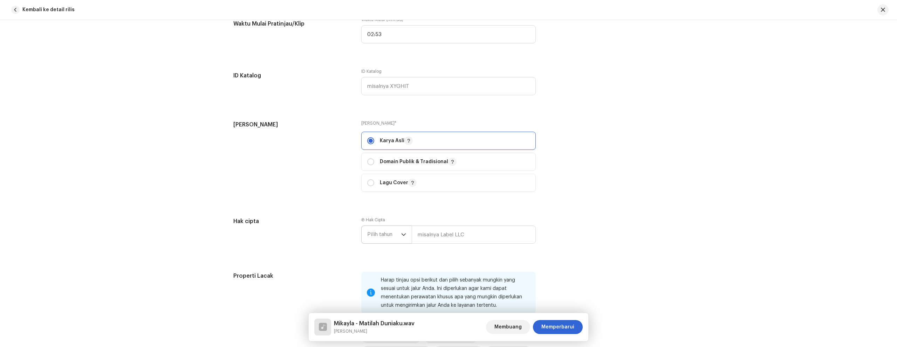
click at [389, 231] on span "Pilih tahun" at bounding box center [384, 235] width 34 height 18
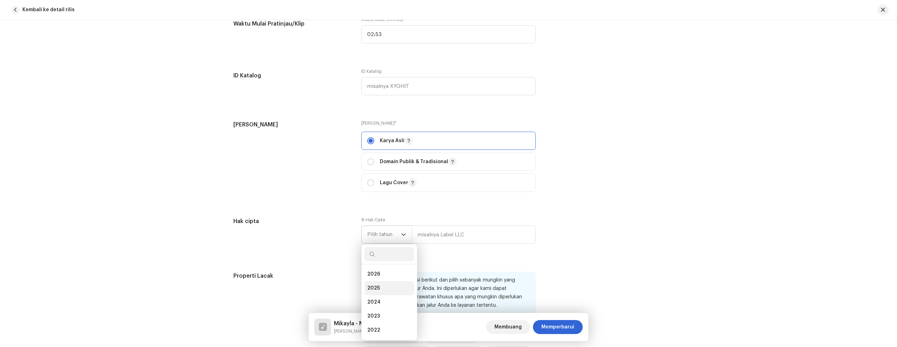
click at [386, 288] on li "2025" at bounding box center [389, 288] width 50 height 14
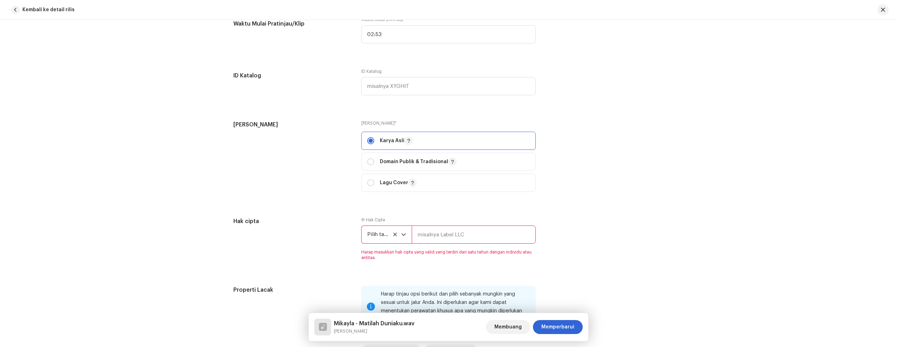
click at [425, 236] on input "text" at bounding box center [474, 235] width 124 height 18
type input "KINGS ART PRODUCTION"
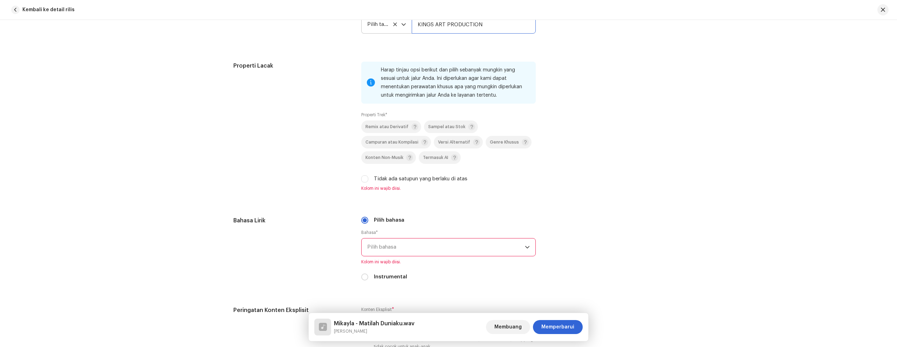
scroll to position [1016, 0]
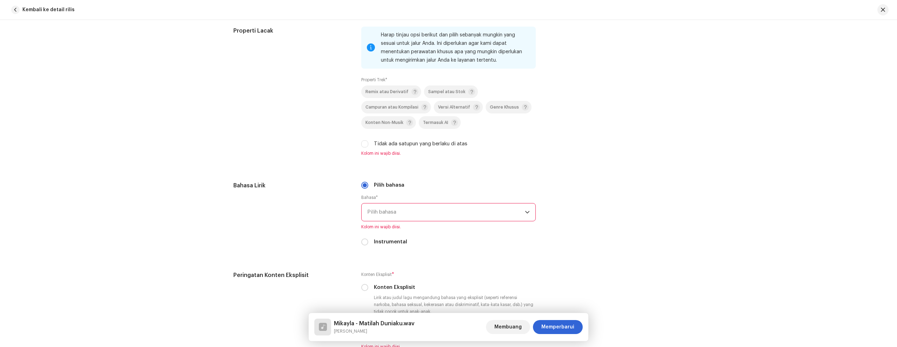
click at [433, 216] on span "Pilih bahasa" at bounding box center [446, 213] width 158 height 18
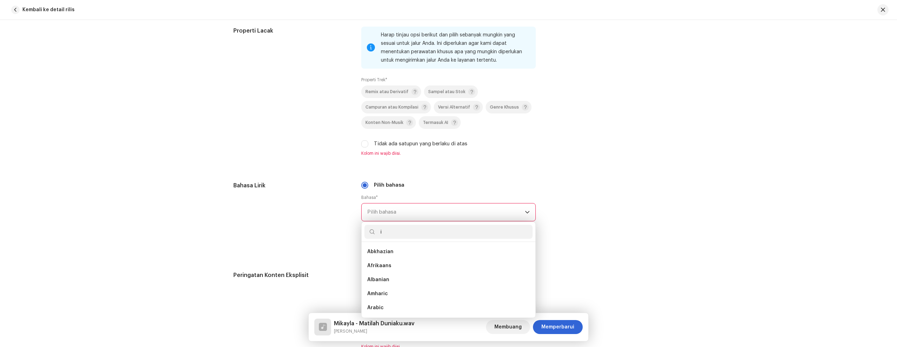
scroll to position [3, 0]
type input "in"
click at [412, 307] on li "Indonesian" at bounding box center [448, 305] width 168 height 14
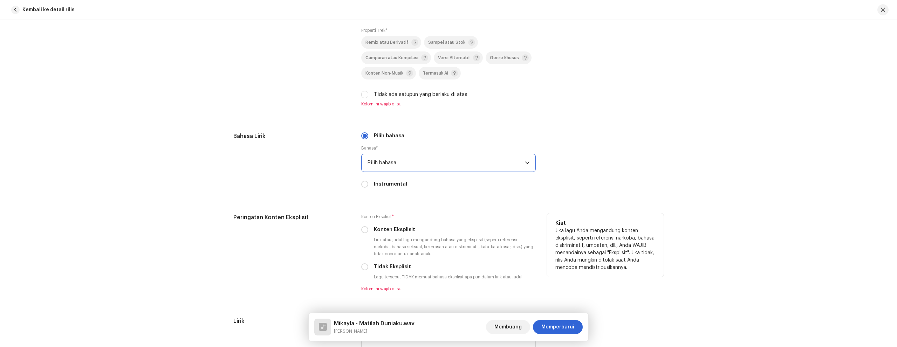
scroll to position [1086, 0]
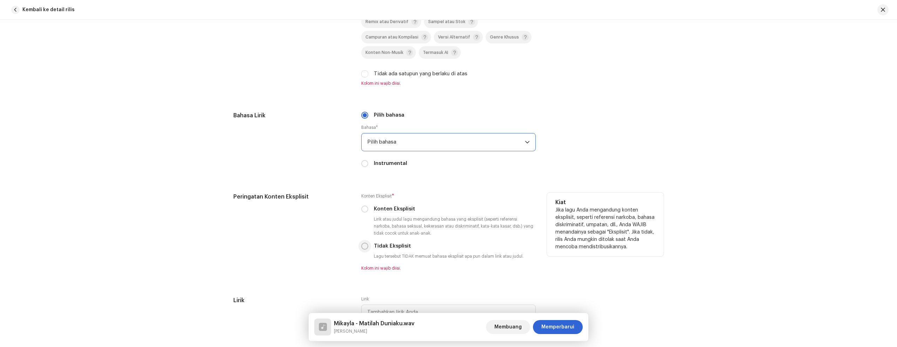
click at [366, 247] on input "Tidak Eksplisit" at bounding box center [364, 246] width 7 height 7
radio input "true"
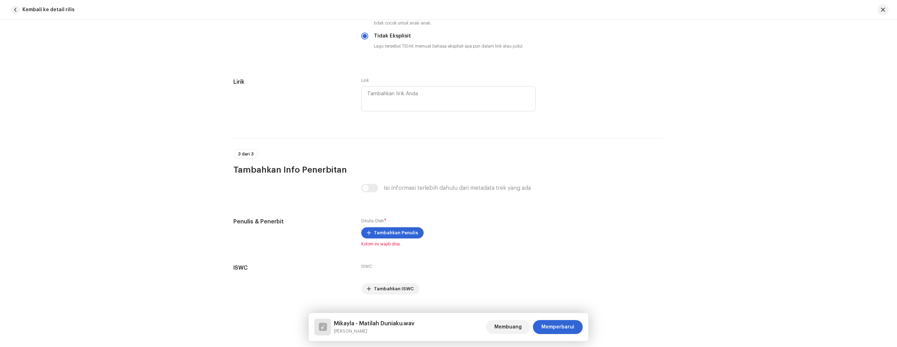
scroll to position [1311, 0]
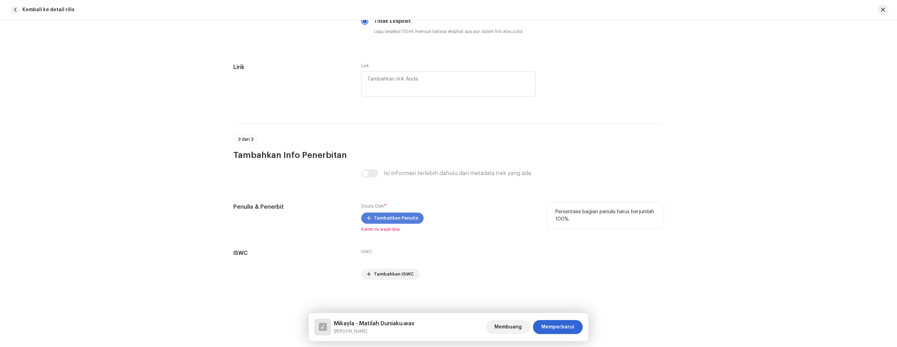
click at [384, 219] on font "Tambahkan Penulis" at bounding box center [396, 218] width 44 height 5
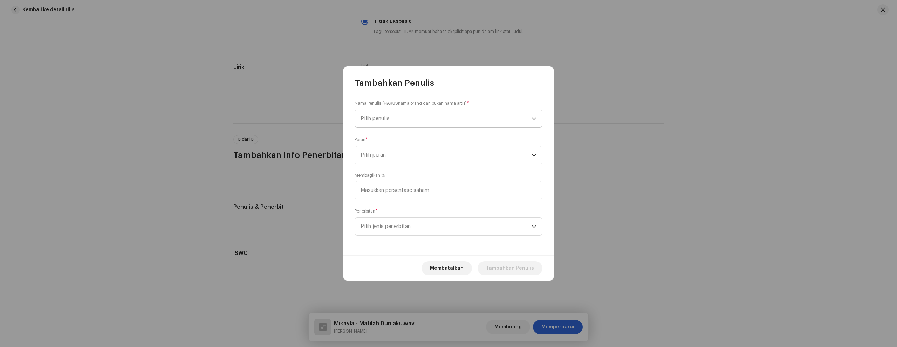
click at [416, 119] on span "Pilih penulis" at bounding box center [446, 119] width 171 height 18
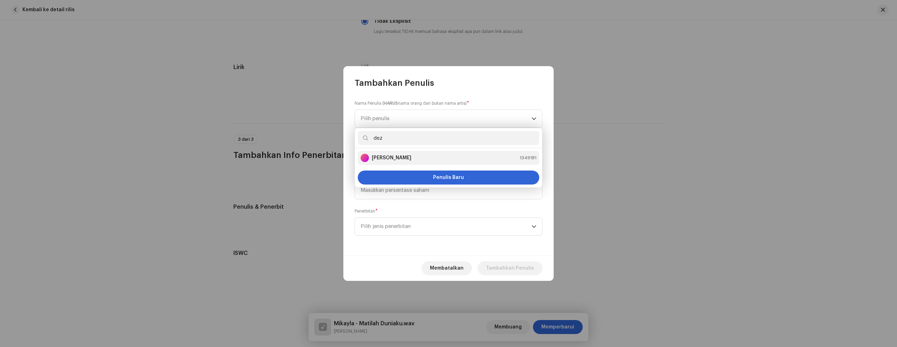
type input "dez"
click at [404, 156] on div "[PERSON_NAME] 1349181" at bounding box center [449, 158] width 176 height 8
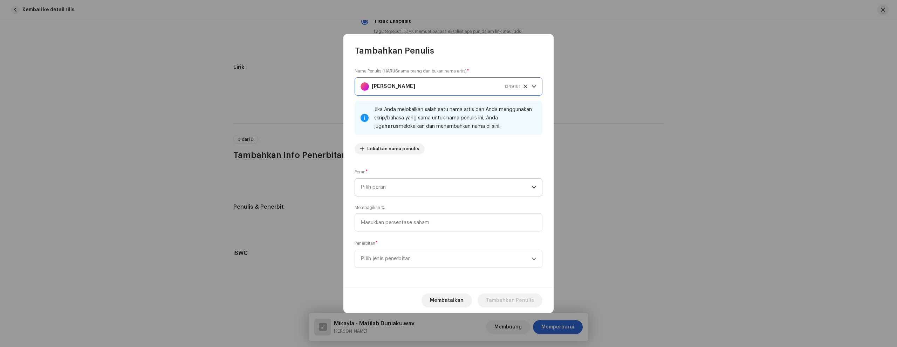
click at [409, 183] on span "Pilih peran" at bounding box center [446, 188] width 171 height 18
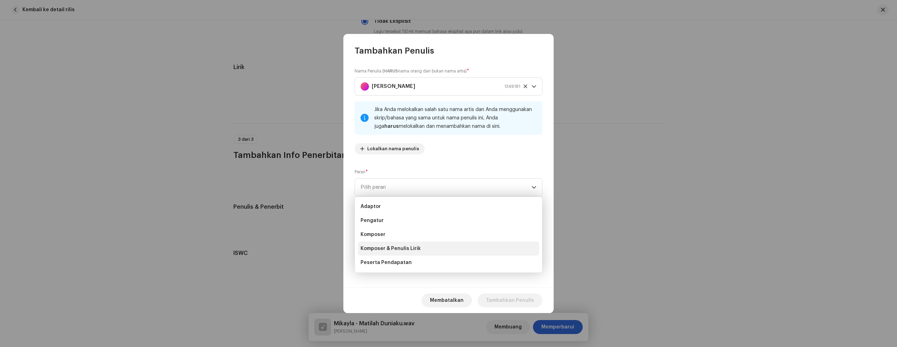
click at [418, 248] on font "Komposer & Penulis Lirik" at bounding box center [391, 248] width 60 height 5
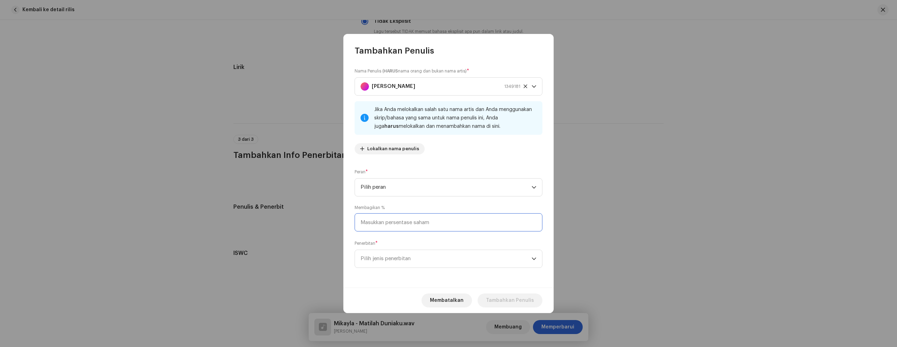
click at [410, 224] on input at bounding box center [449, 222] width 188 height 18
type input "100.00"
click at [431, 258] on span "Pilih jenis penerbitan" at bounding box center [446, 259] width 171 height 18
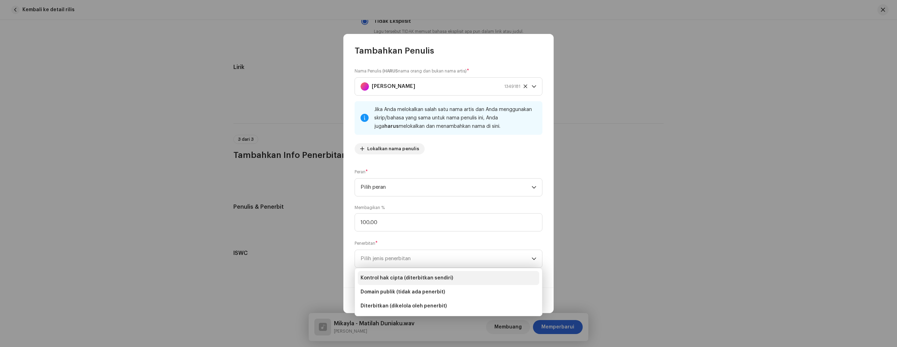
click at [431, 278] on font "Kontrol hak cipta (diterbitkan sendiri)" at bounding box center [407, 278] width 93 height 5
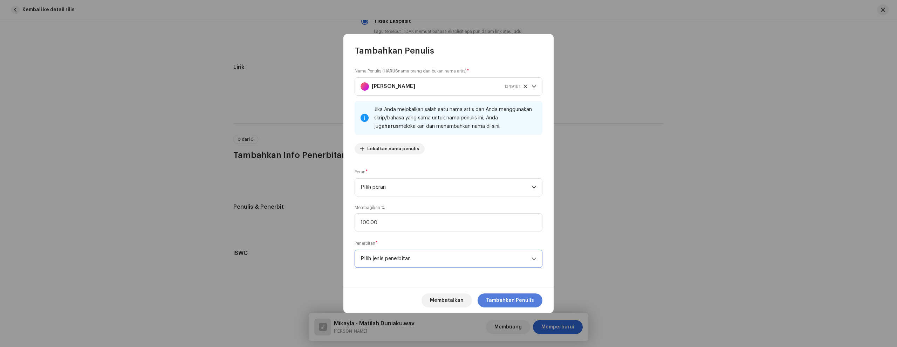
click at [513, 299] on font "Tambahkan Penulis" at bounding box center [510, 300] width 48 height 5
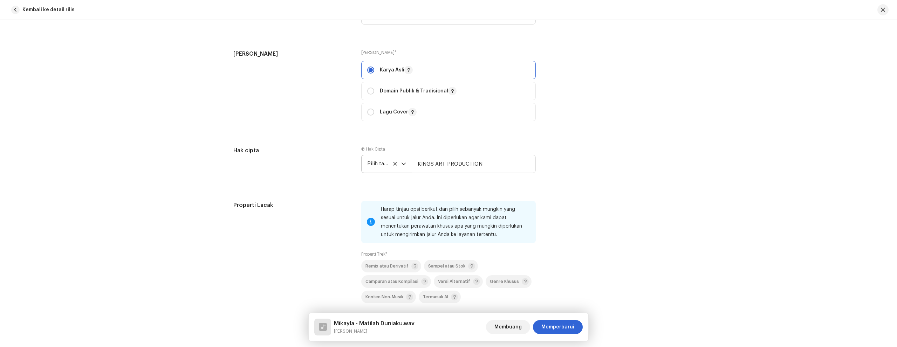
scroll to position [982, 0]
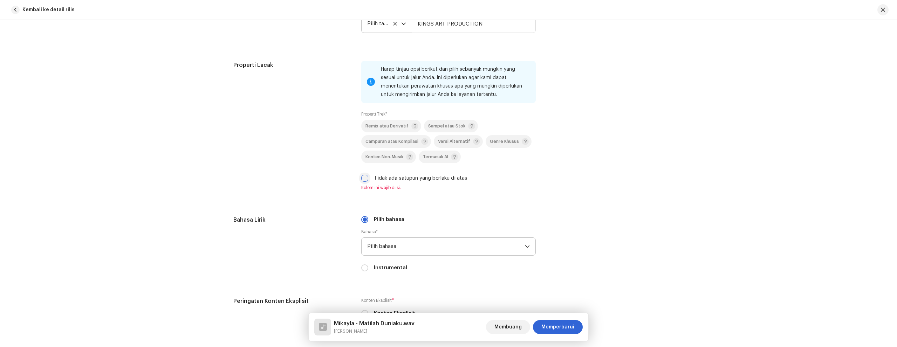
click at [365, 180] on input "Tidak ada satupun yang berlaku di atas" at bounding box center [364, 178] width 7 height 7
checkbox input "true"
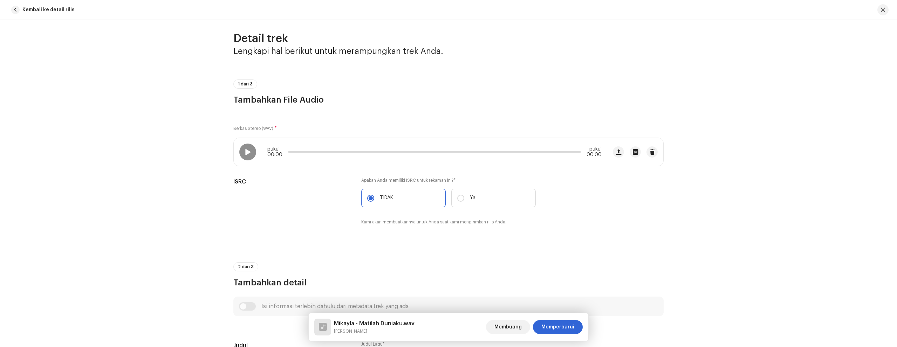
scroll to position [0, 0]
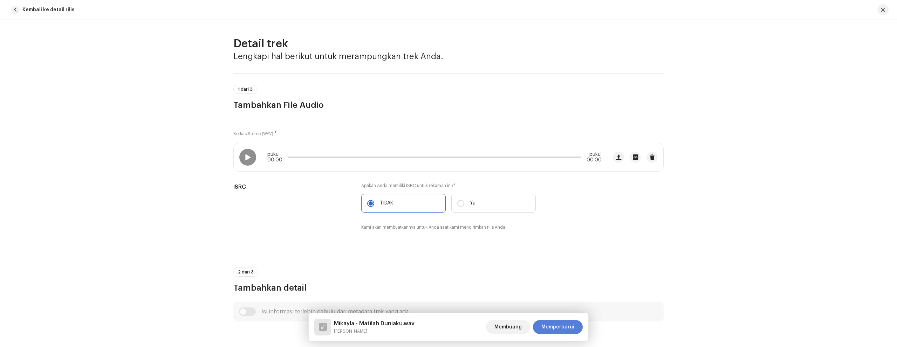
click at [571, 327] on font "Memperbarui" at bounding box center [557, 327] width 33 height 5
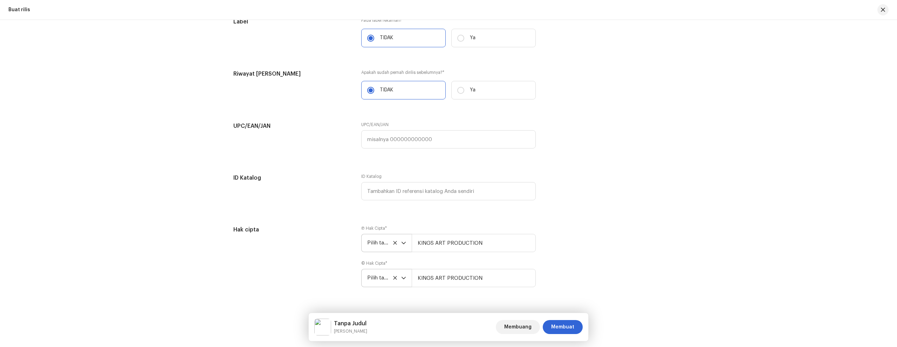
scroll to position [1179, 0]
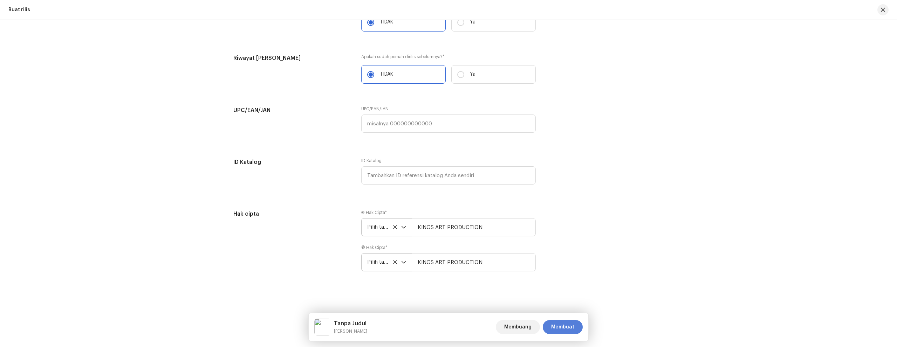
click at [571, 328] on font "Membuat" at bounding box center [562, 327] width 23 height 5
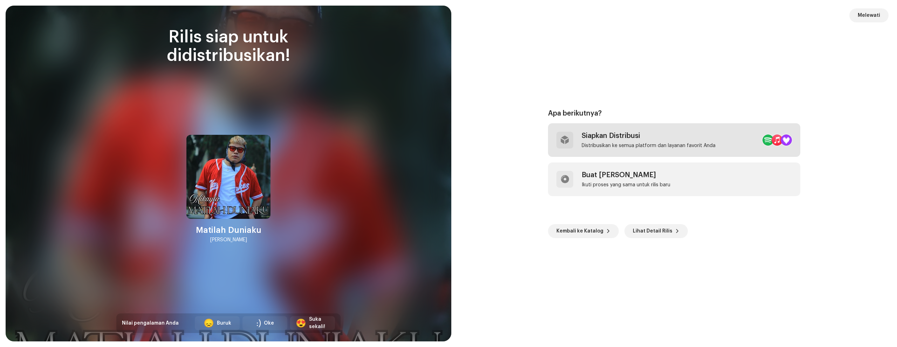
click at [648, 144] on font "Distribusikan ke semua platform dan layanan favorit Anda" at bounding box center [649, 145] width 134 height 5
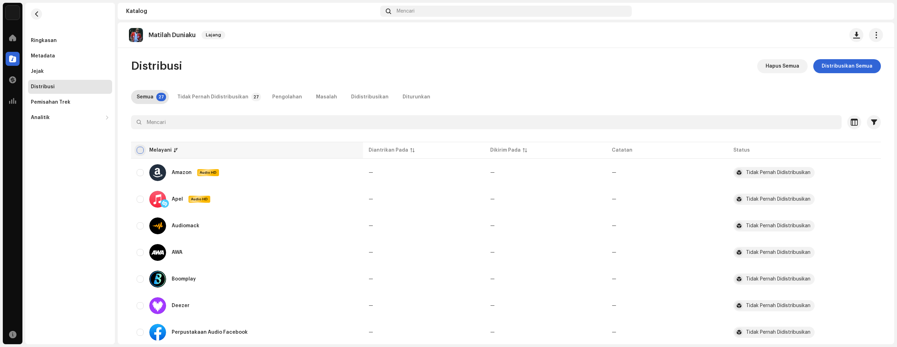
click at [139, 151] on input "checkbox" at bounding box center [140, 150] width 7 height 7
checkbox input "true"
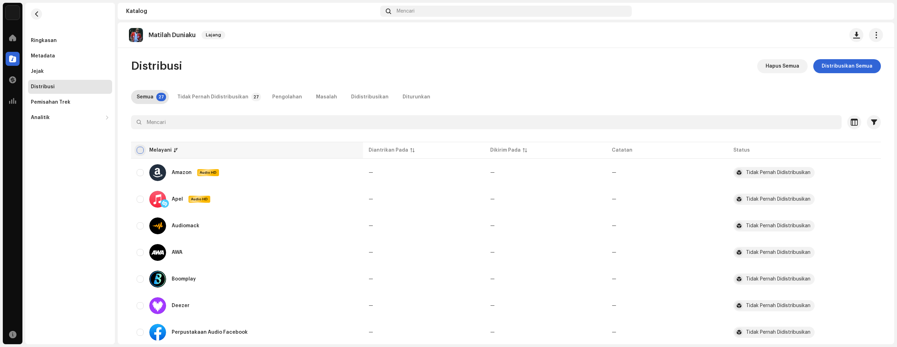
checkbox input "true"
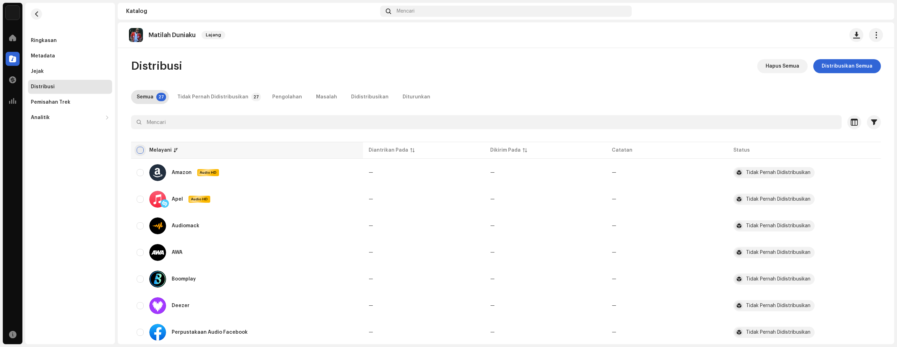
checkbox input "true"
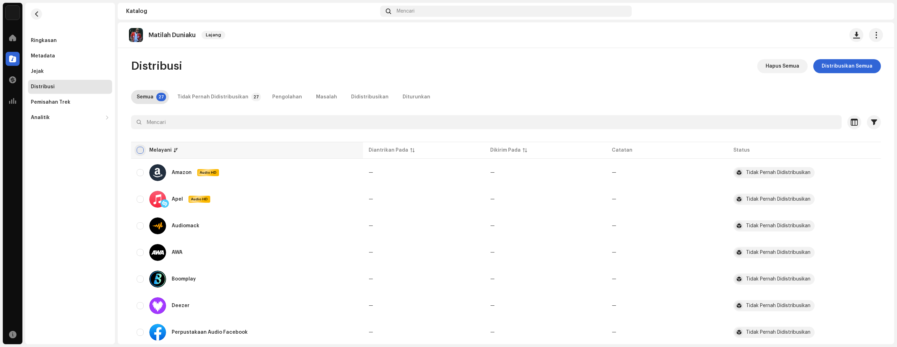
checkbox input "true"
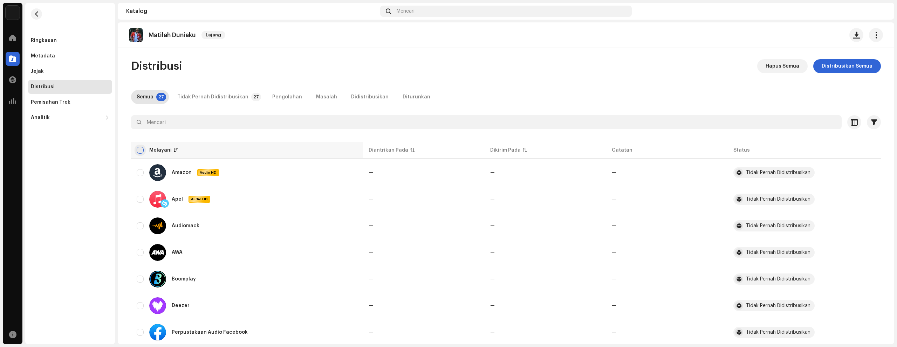
checkbox input "true"
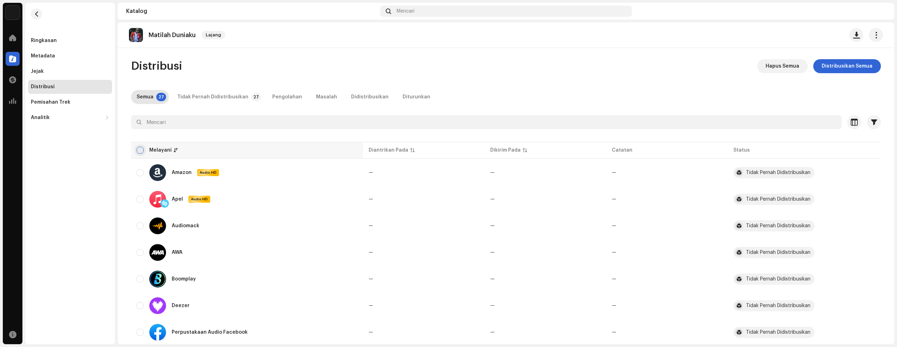
checkbox input "true"
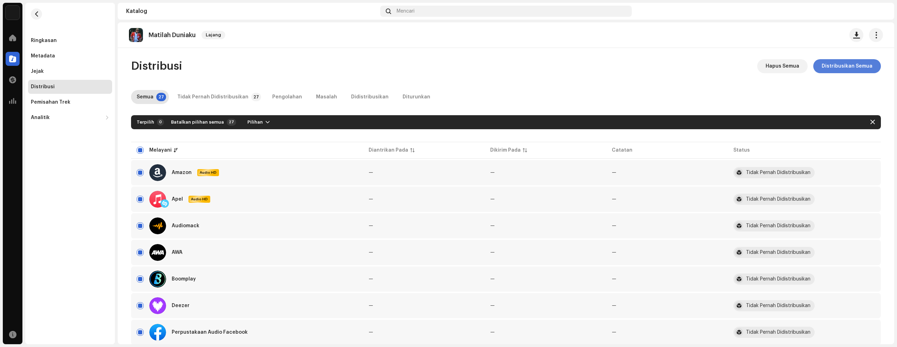
click at [849, 64] on font "Distribusikan Semua" at bounding box center [847, 66] width 51 height 5
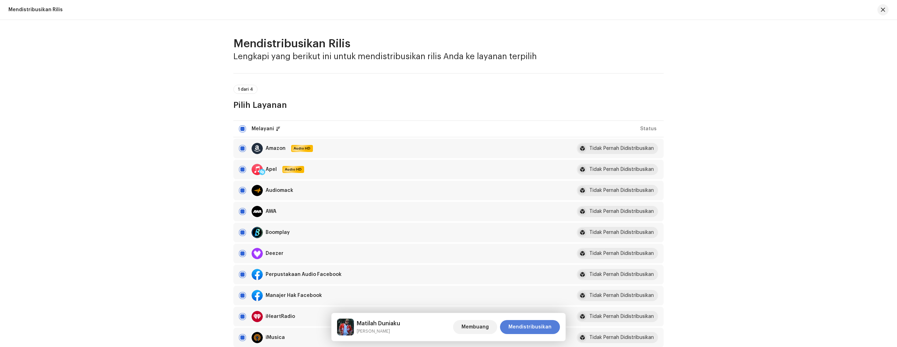
click at [545, 326] on font "Mendistribusikan" at bounding box center [530, 327] width 43 height 5
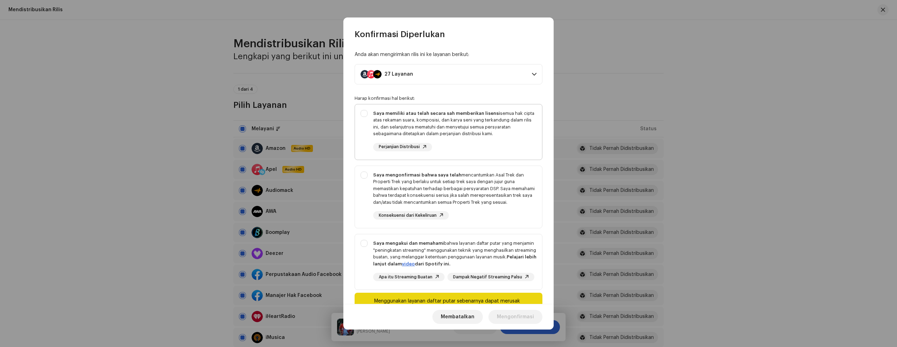
drag, startPoint x: 363, startPoint y: 115, endPoint x: 363, endPoint y: 119, distance: 3.9
click at [363, 115] on div "Saya memiliki atau telah secara sah memberikan lisensi semua hak cipta atas rek…" at bounding box center [448, 130] width 187 height 53
checkbox input "true"
click at [365, 175] on div "Saya mengonfirmasi bahwa saya telah mencantumkan Asal Trek dan Properti Trek ya…" at bounding box center [448, 196] width 187 height 60
checkbox input "true"
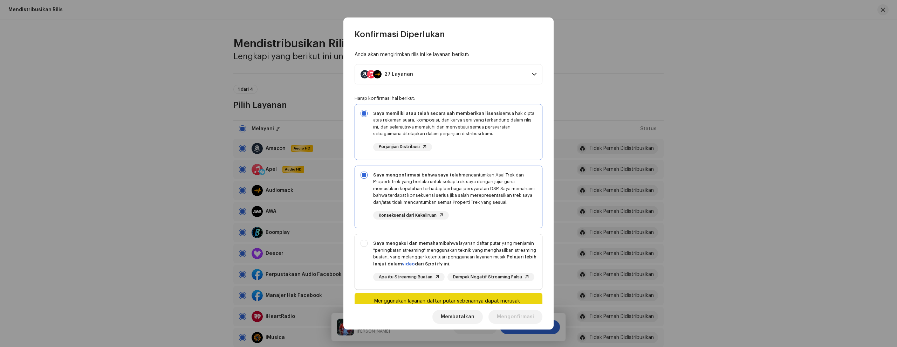
click at [367, 248] on div "Saya mengakui dan memahami bahwa layanan daftar putar yang menjamin "peningkata…" at bounding box center [448, 260] width 187 height 53
checkbox input "true"
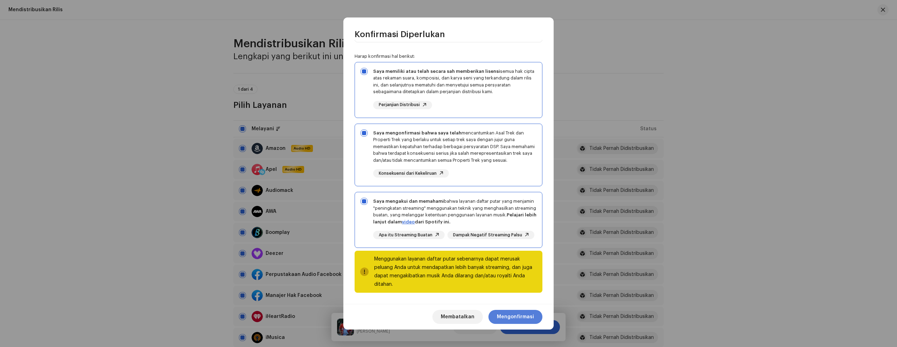
click at [515, 316] on font "Mengonfirmasi" at bounding box center [515, 317] width 37 height 5
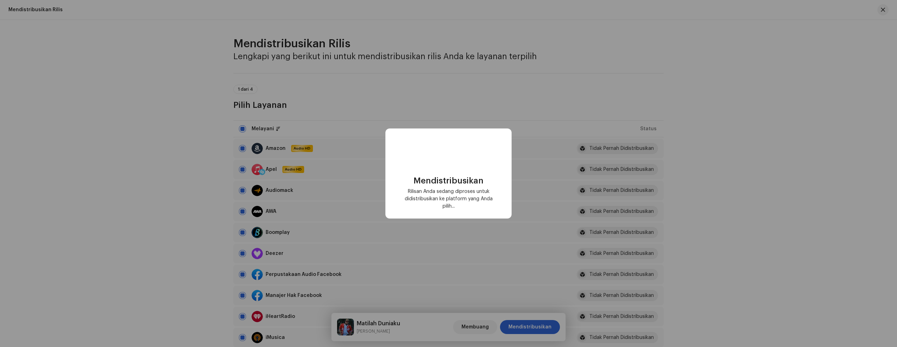
checkbox input "false"
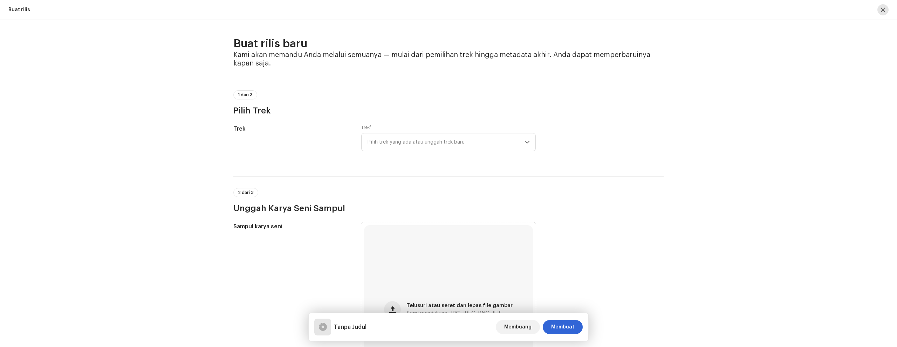
click at [882, 11] on span "button" at bounding box center [883, 10] width 4 height 6
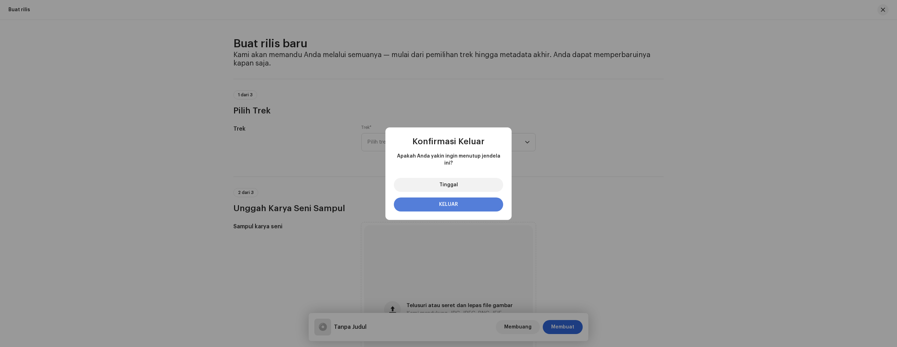
click at [481, 205] on button "KELUAR" at bounding box center [448, 205] width 109 height 14
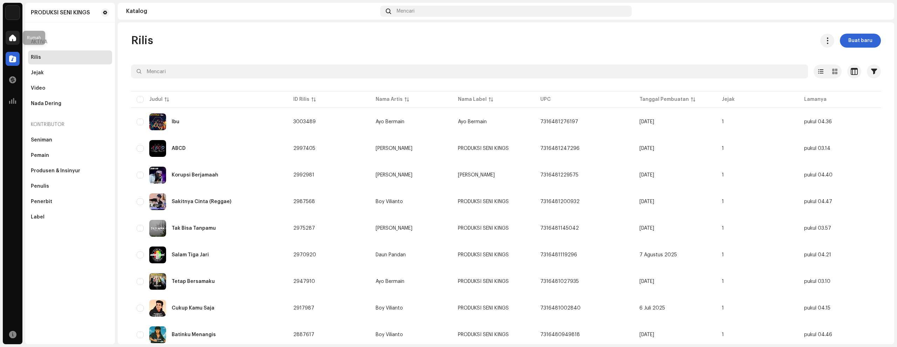
click at [14, 40] on span at bounding box center [12, 38] width 7 height 6
